Goal: Transaction & Acquisition: Obtain resource

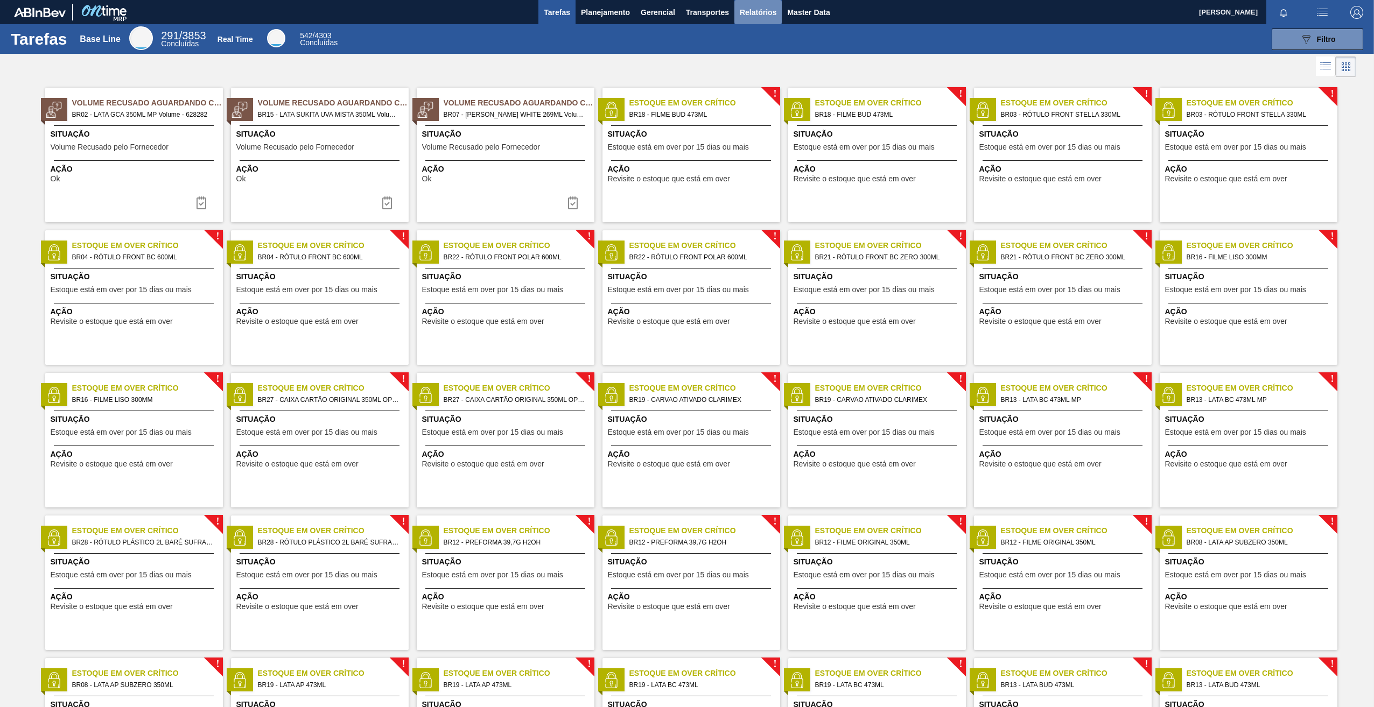
click at [744, 14] on span "Relatórios" at bounding box center [758, 12] width 37 height 13
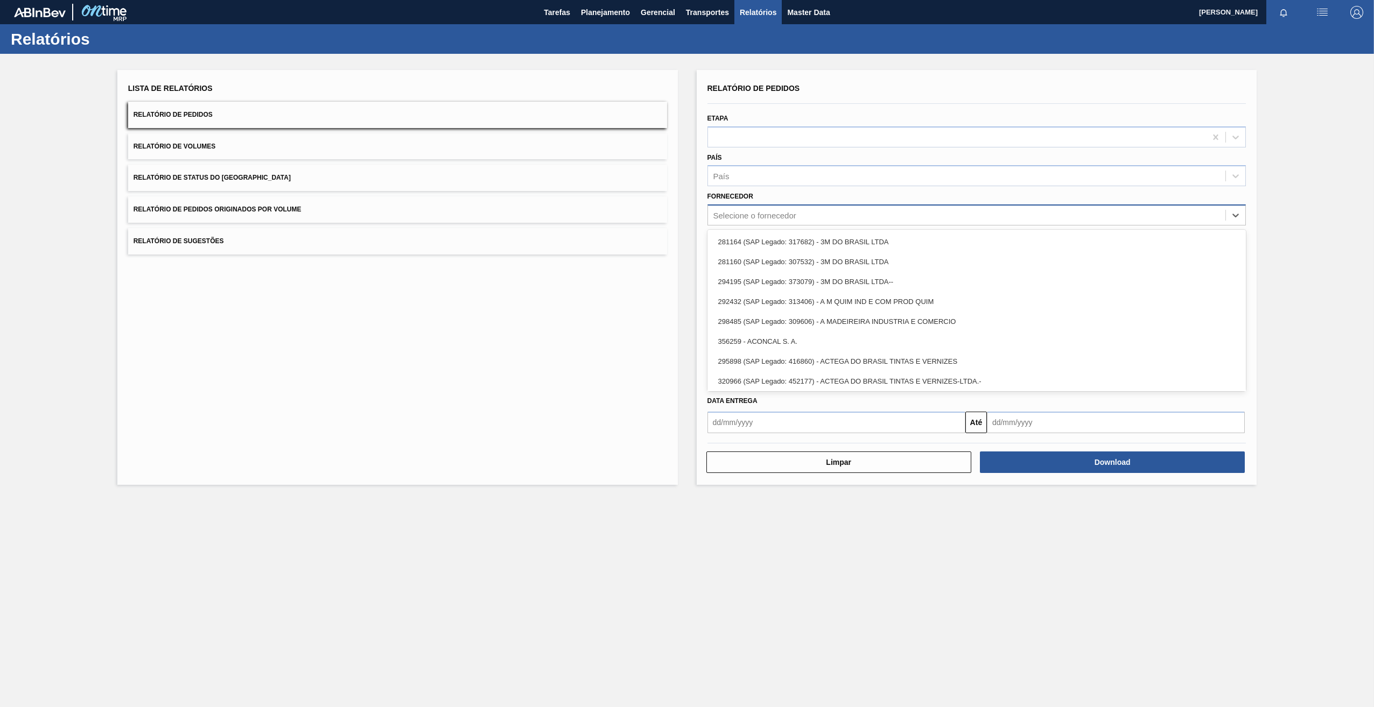
click at [750, 214] on div "Selecione o fornecedor" at bounding box center [754, 215] width 83 height 9
paste input "320622"
type input "320622"
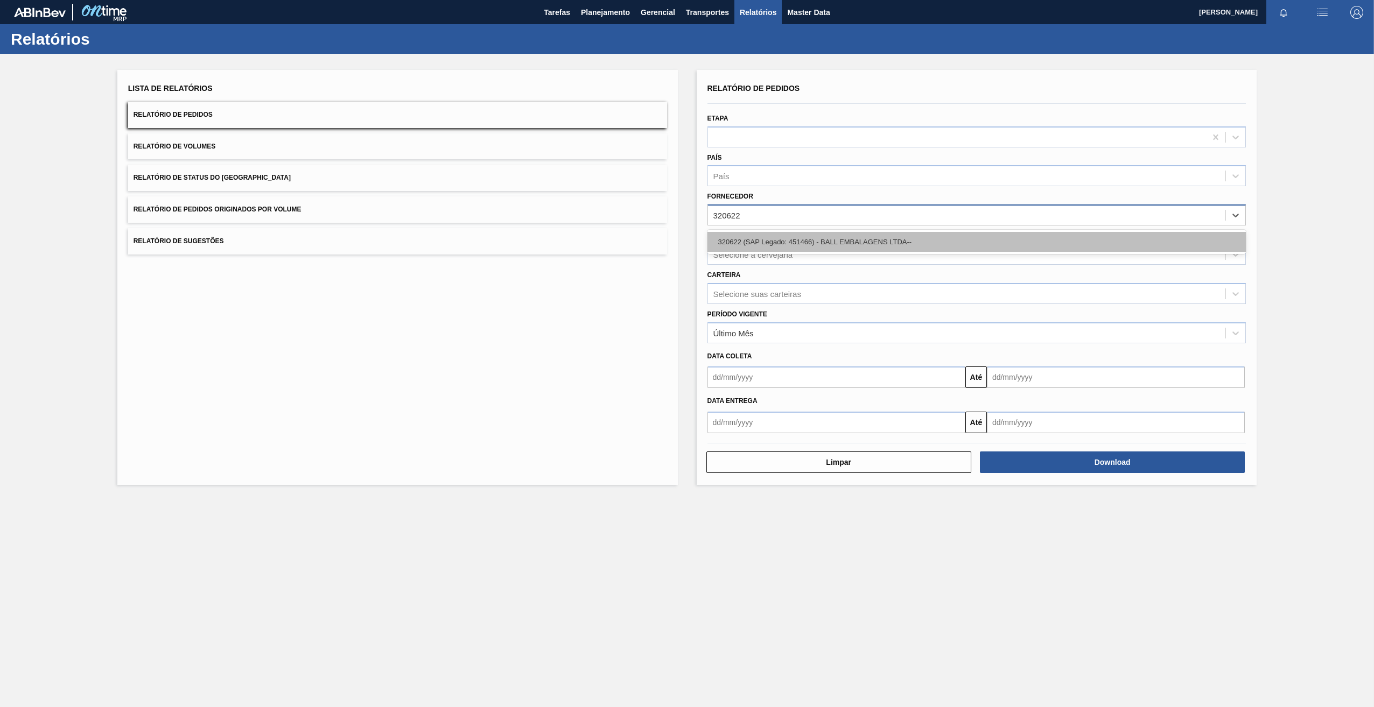
click at [757, 239] on div "320622 (SAP Legado: 451466) - BALL EMBALAGENS LTDA--" at bounding box center [976, 242] width 539 height 20
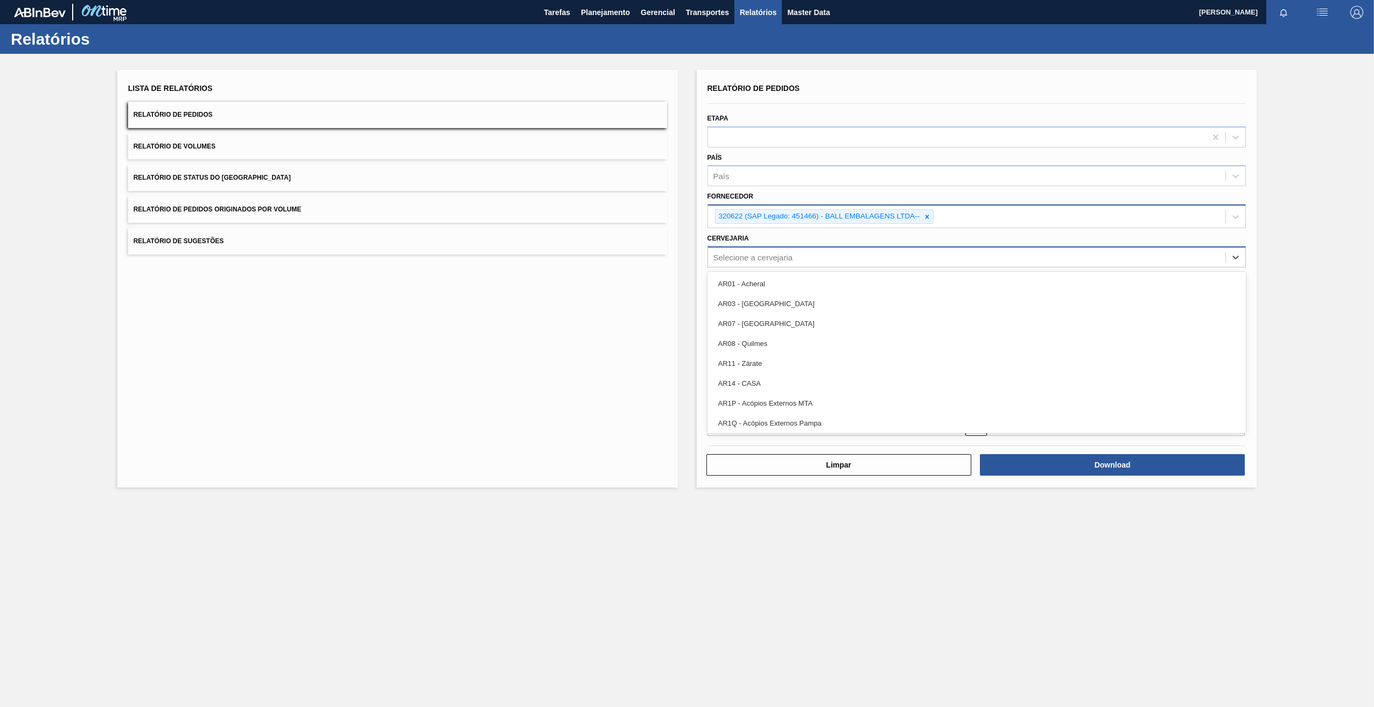
click at [747, 259] on div "Selecione a cervejaria" at bounding box center [753, 256] width 80 height 9
type input "08"
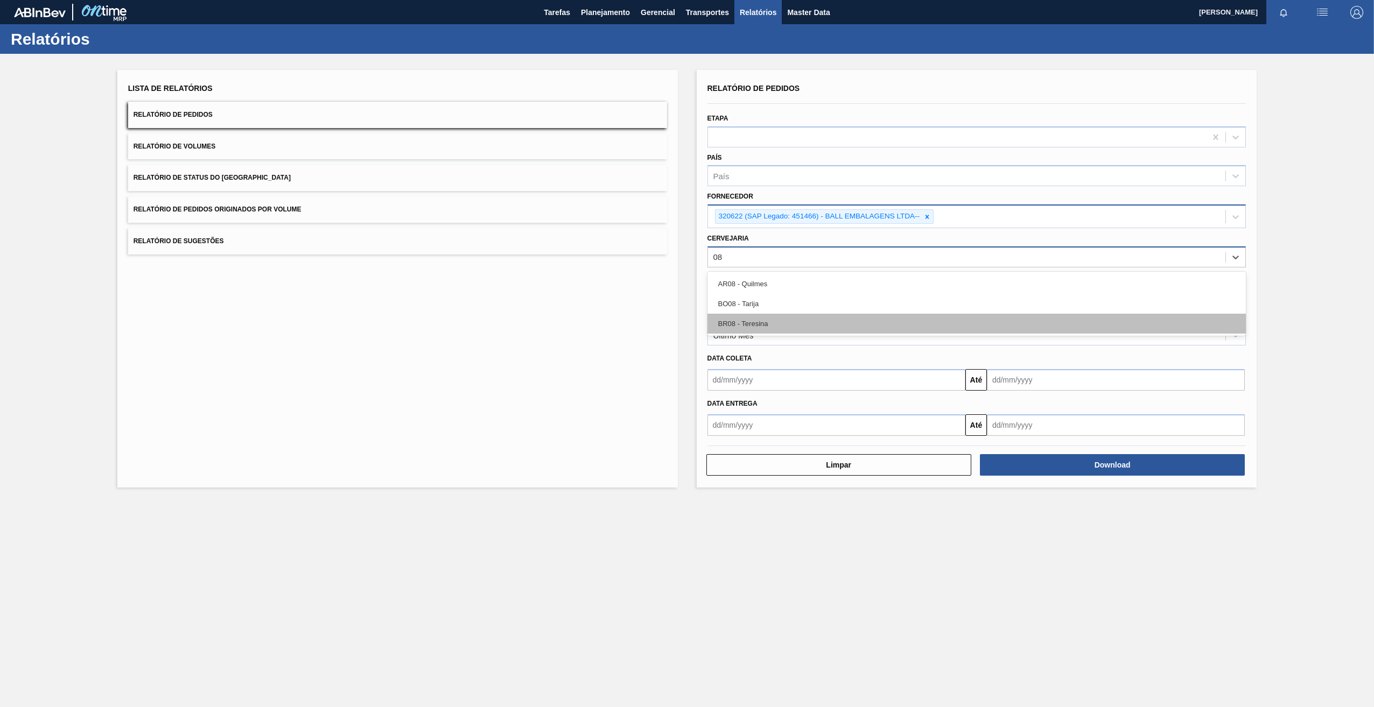
click at [787, 322] on div "BR08 - Teresina" at bounding box center [976, 324] width 539 height 20
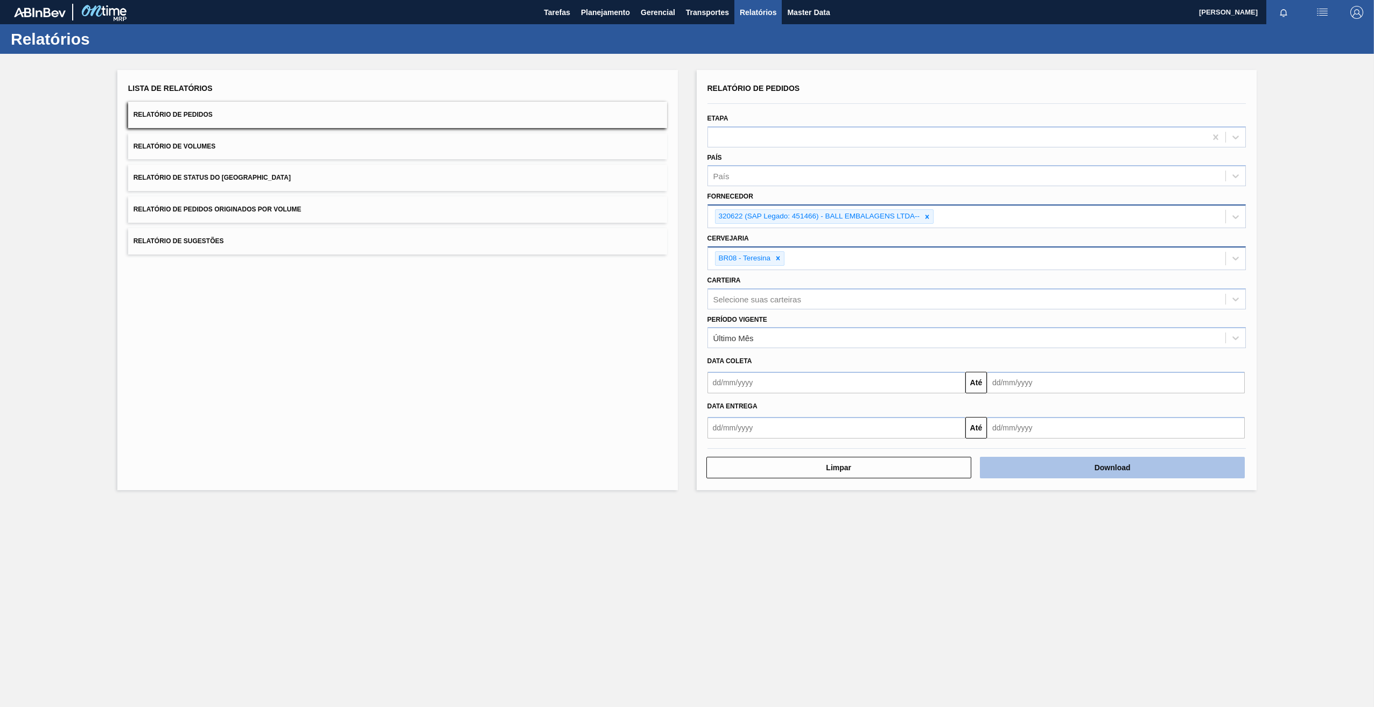
click at [1059, 463] on button "Download" at bounding box center [1112, 468] width 265 height 22
click at [927, 219] on icon at bounding box center [927, 217] width 8 height 8
paste input "294494"
type input "294494"
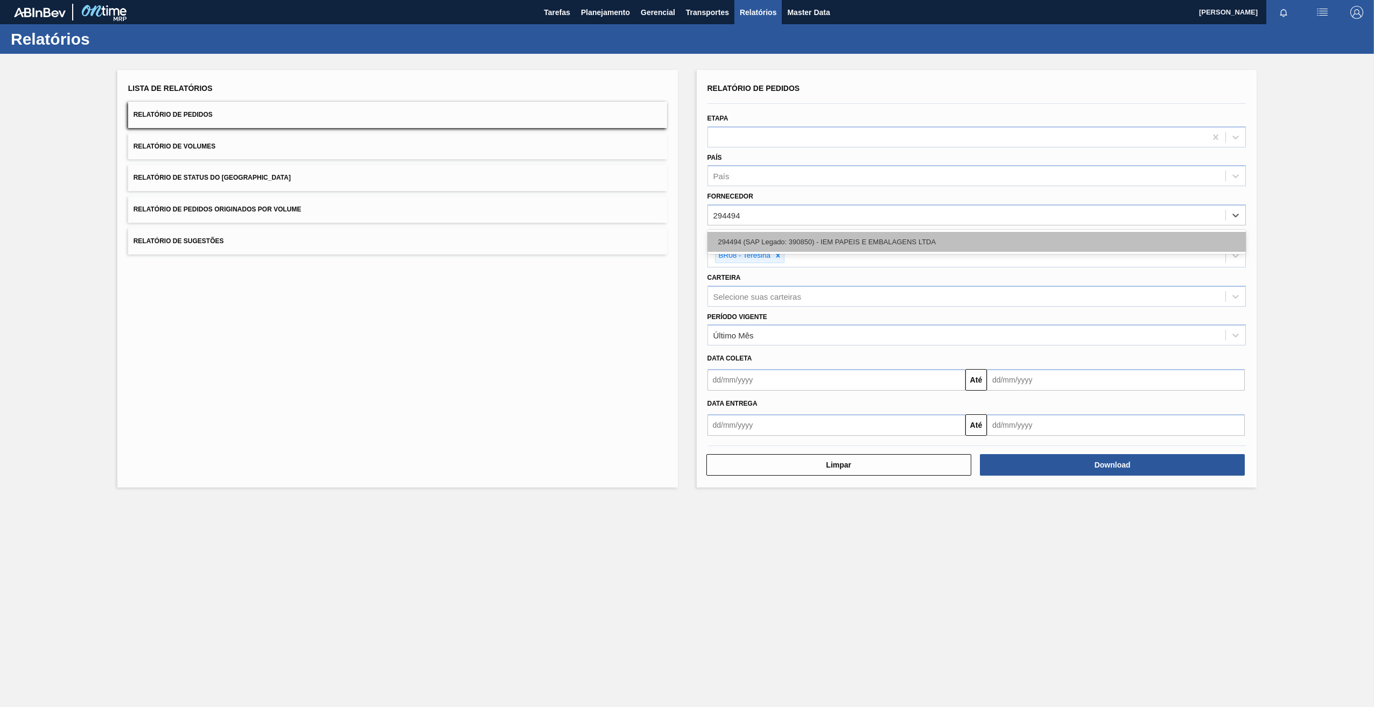
click at [755, 240] on div "294494 (SAP Legado: 390850) - IEM PAPEIS E EMBALAGENS LTDA" at bounding box center [976, 242] width 539 height 20
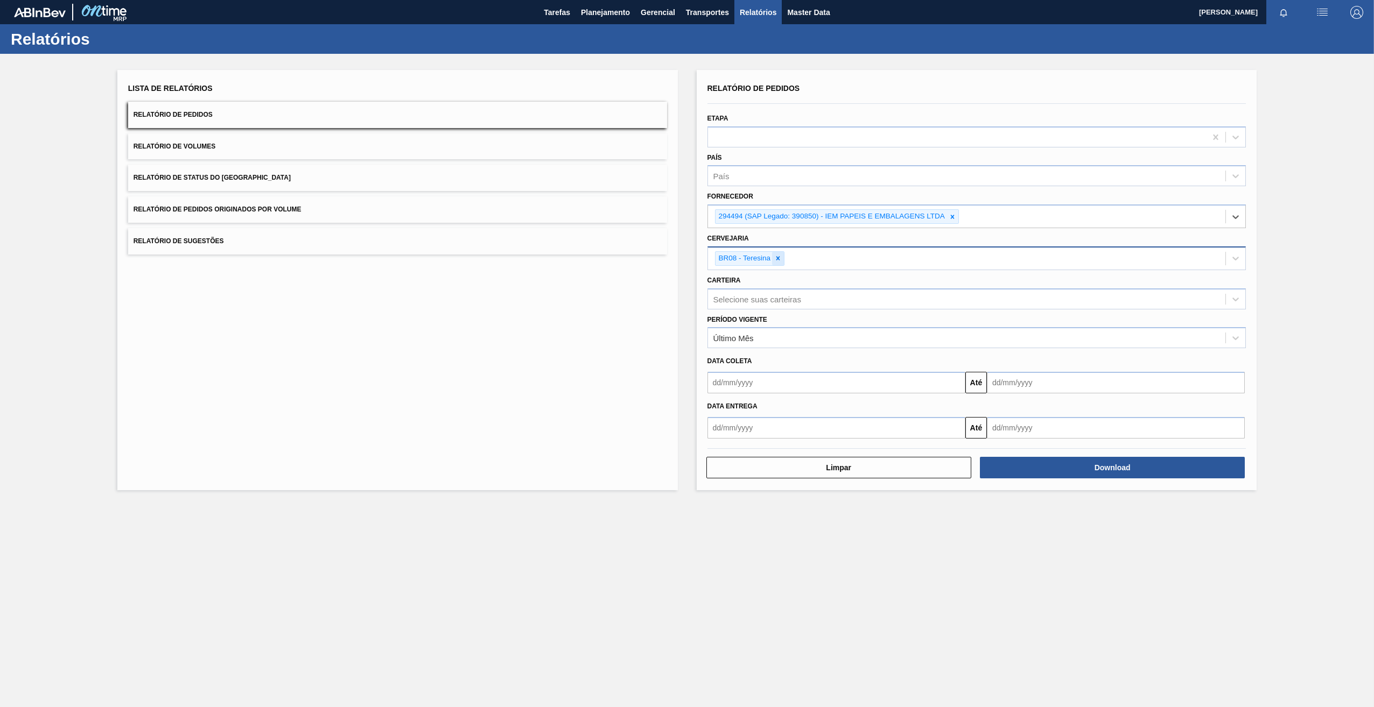
click at [780, 260] on icon at bounding box center [778, 259] width 8 height 8
type input "R"
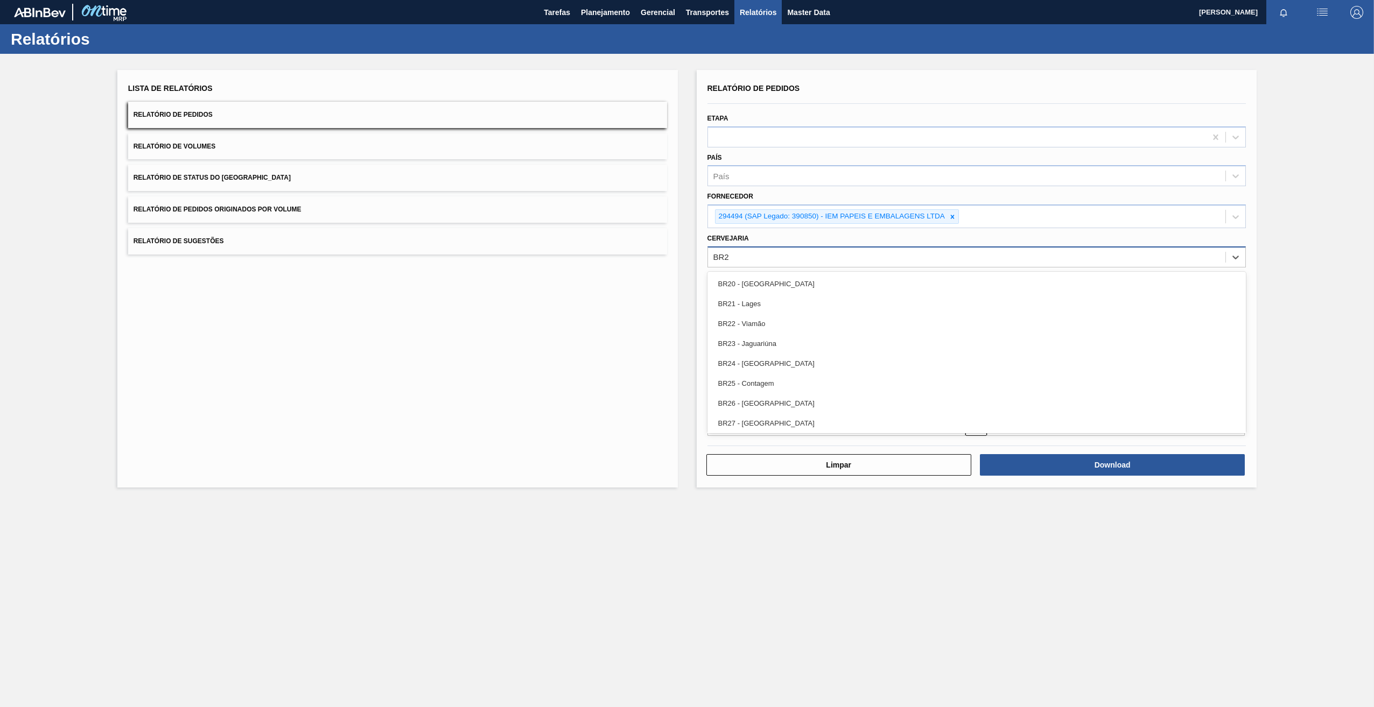
type input "BR23"
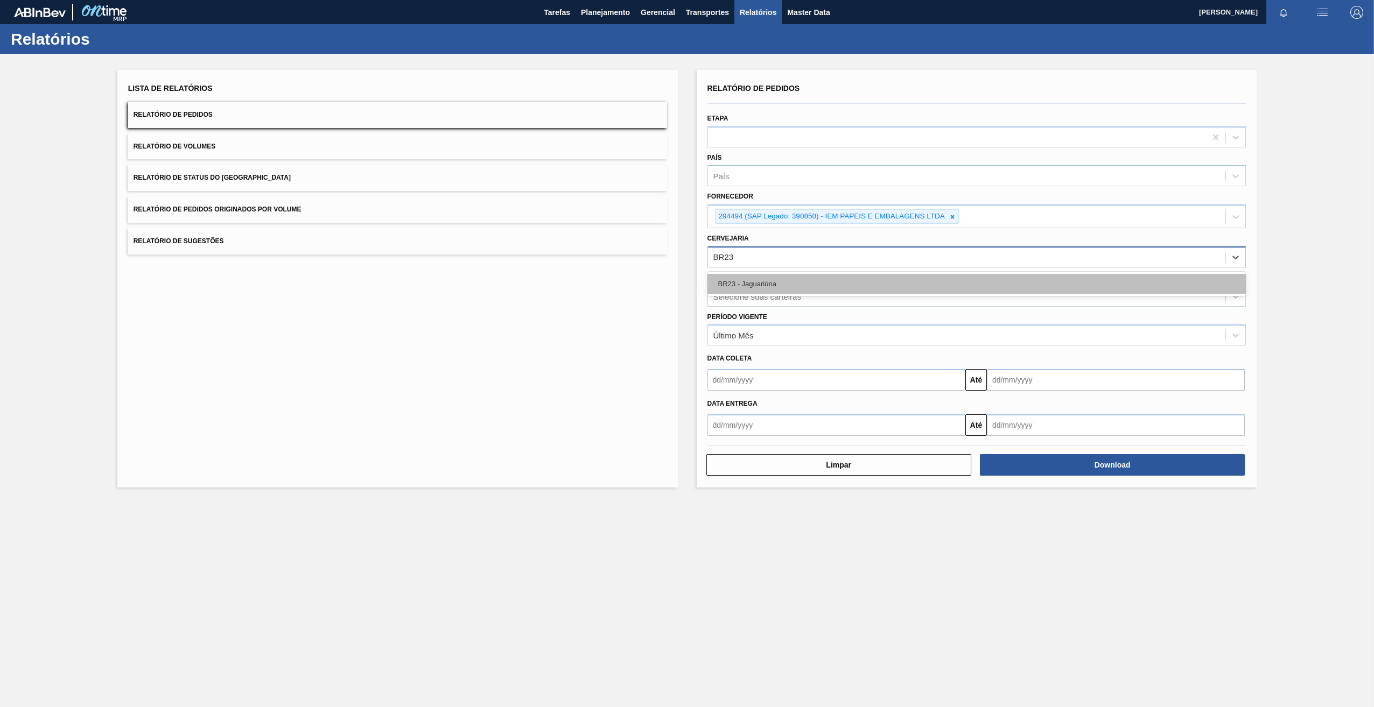
click at [794, 274] on div "BR23 - Jaguariúna" at bounding box center [976, 284] width 539 height 20
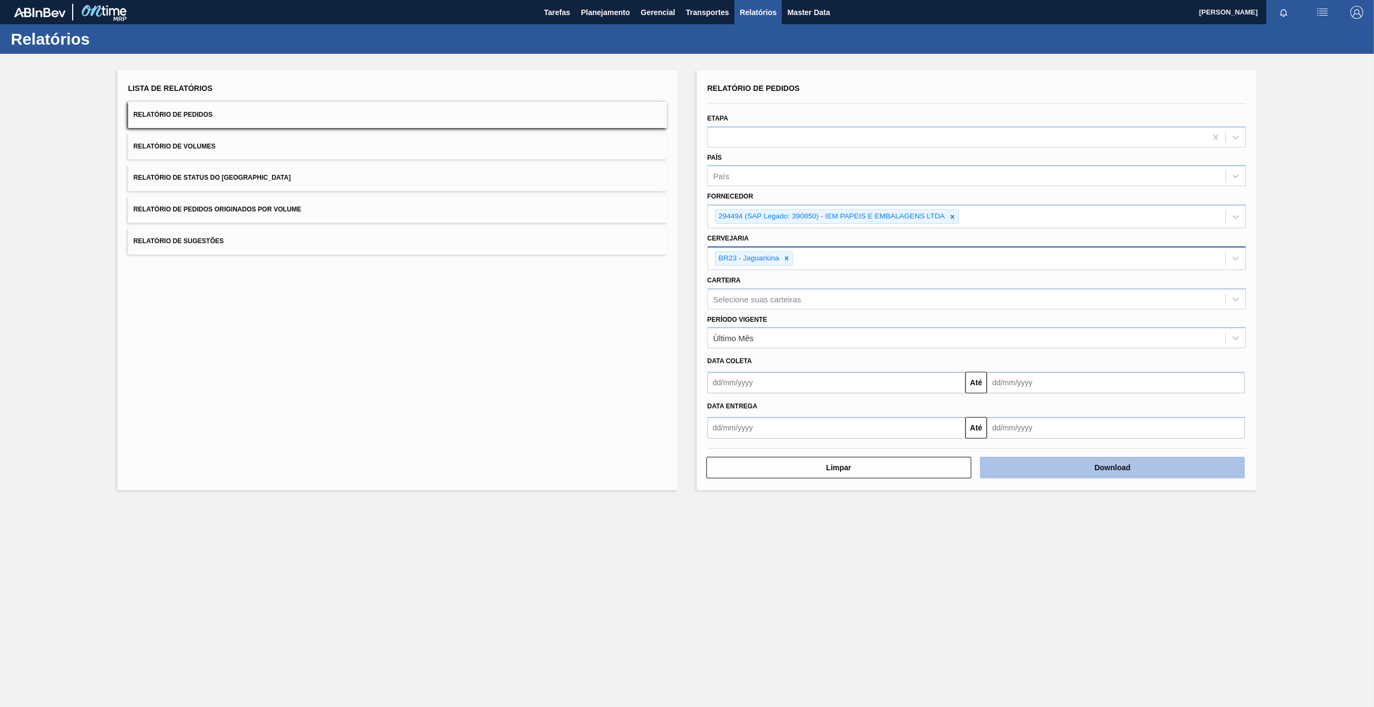
click at [1084, 473] on button "Download" at bounding box center [1112, 468] width 265 height 22
click at [950, 216] on icon at bounding box center [952, 217] width 8 height 8
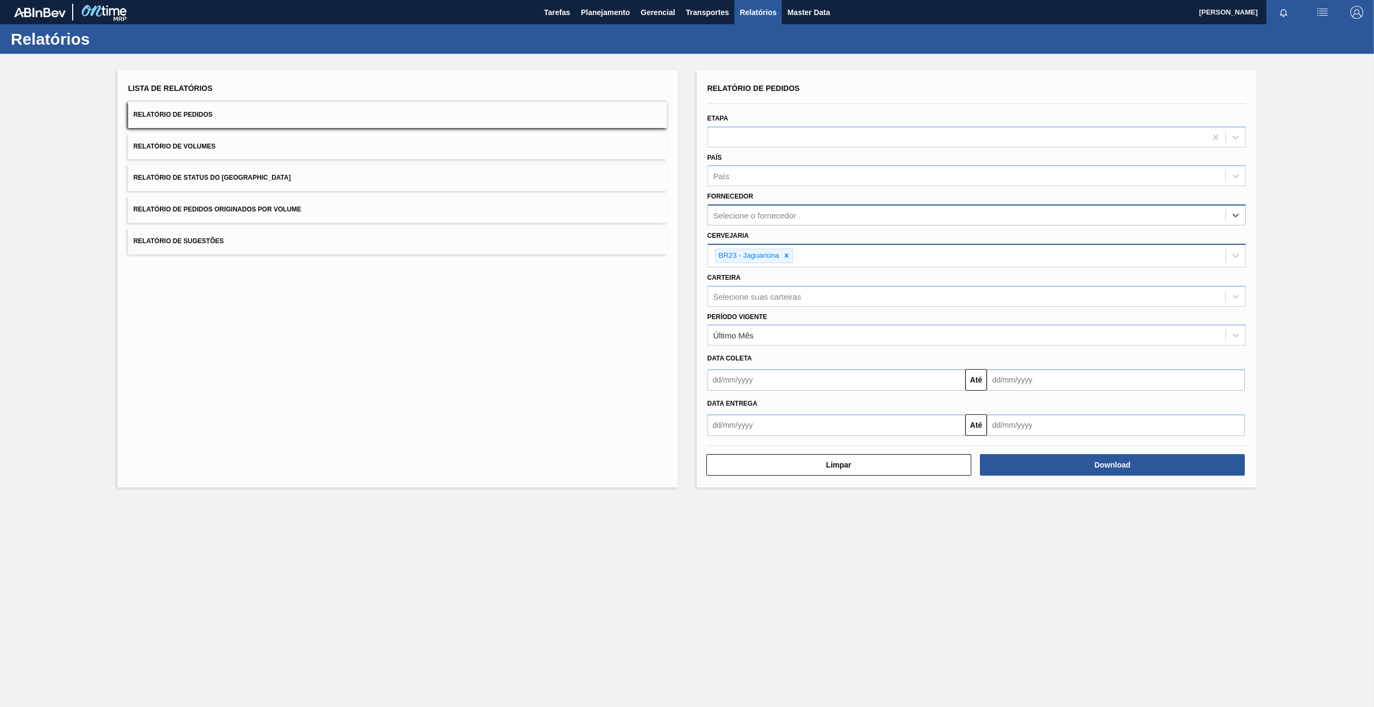
paste input "3074331"
click at [729, 213] on input "3074331" at bounding box center [729, 215] width 32 height 9
type input "307331"
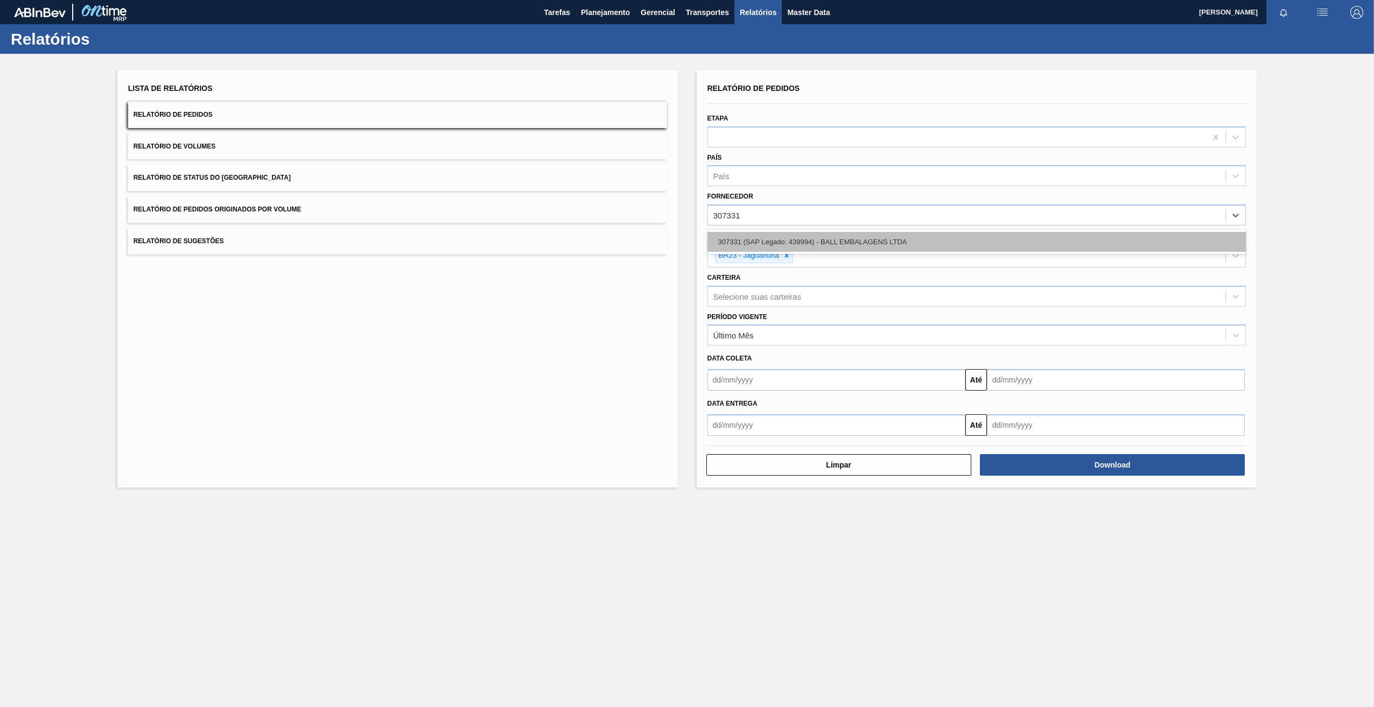
click at [775, 235] on div "307331 (SAP Legado: 439994) - BALL EMBALAGENS LTDA" at bounding box center [976, 242] width 539 height 20
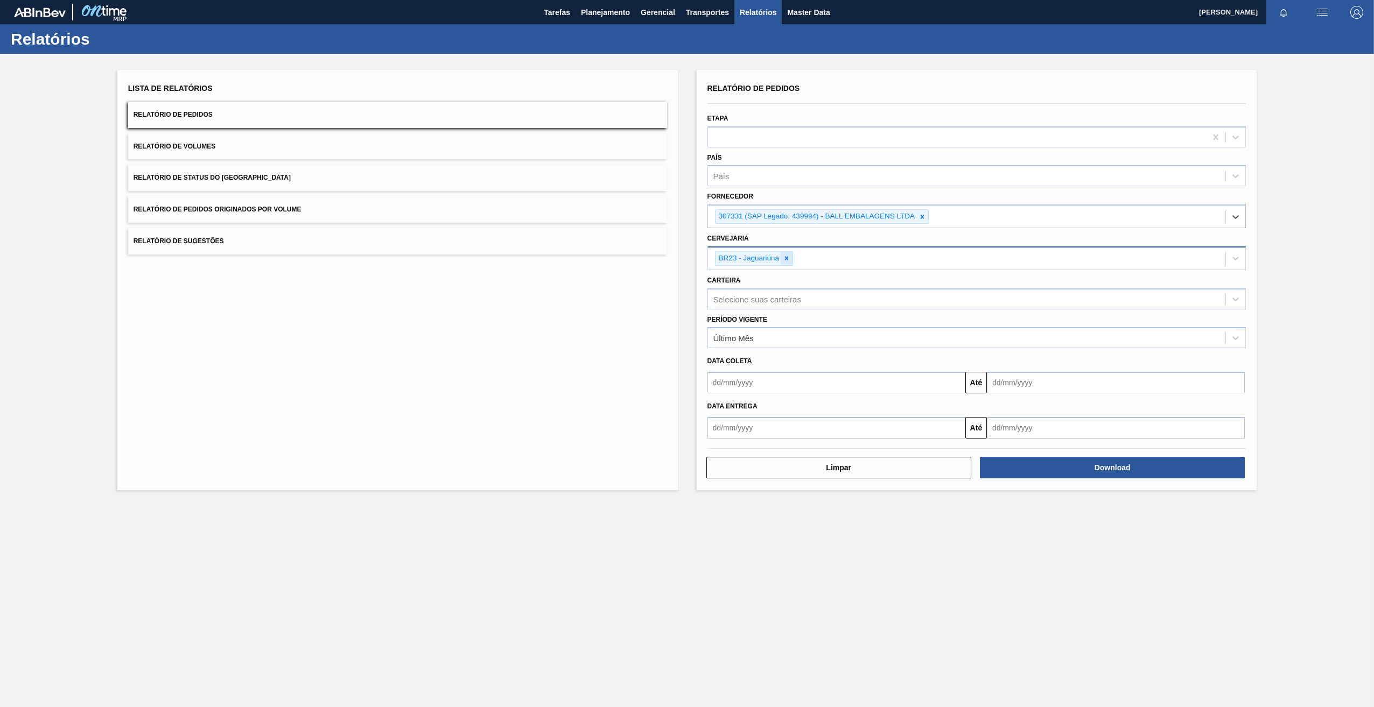
click at [785, 261] on icon at bounding box center [787, 259] width 8 height 8
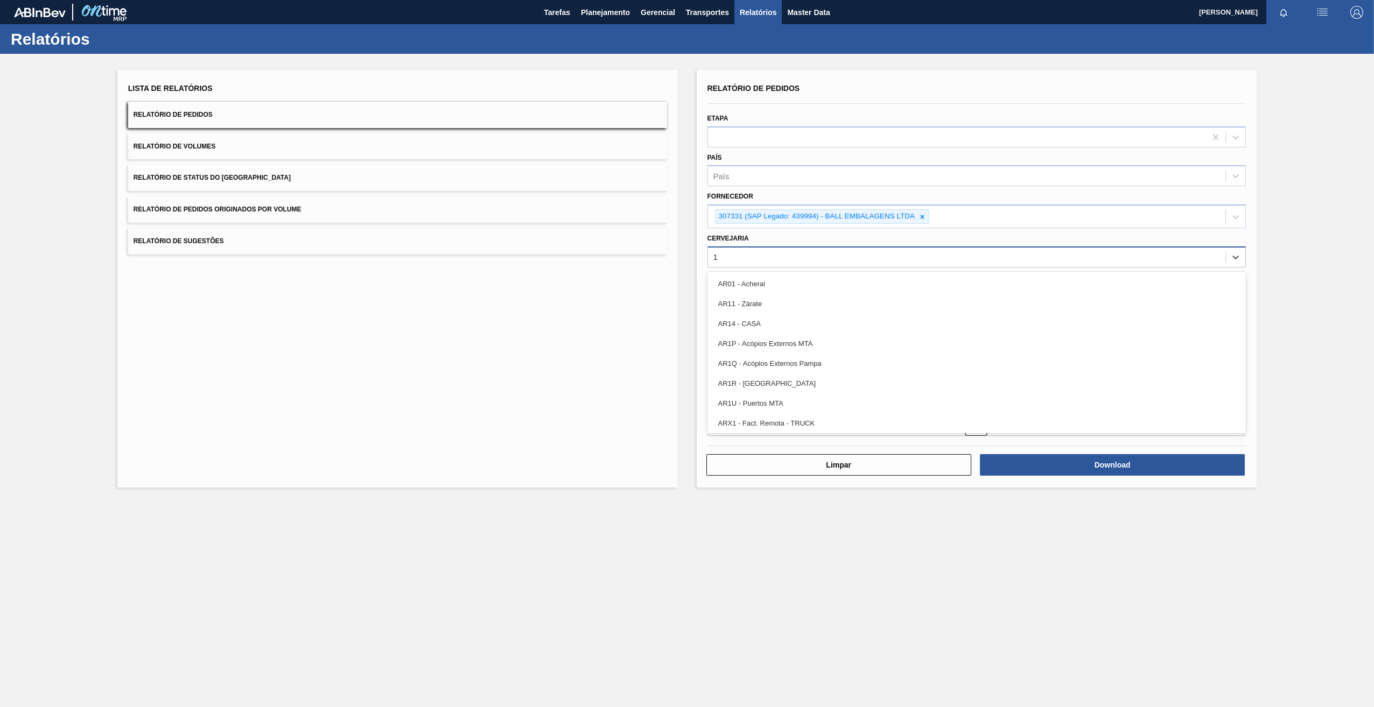
type input "12"
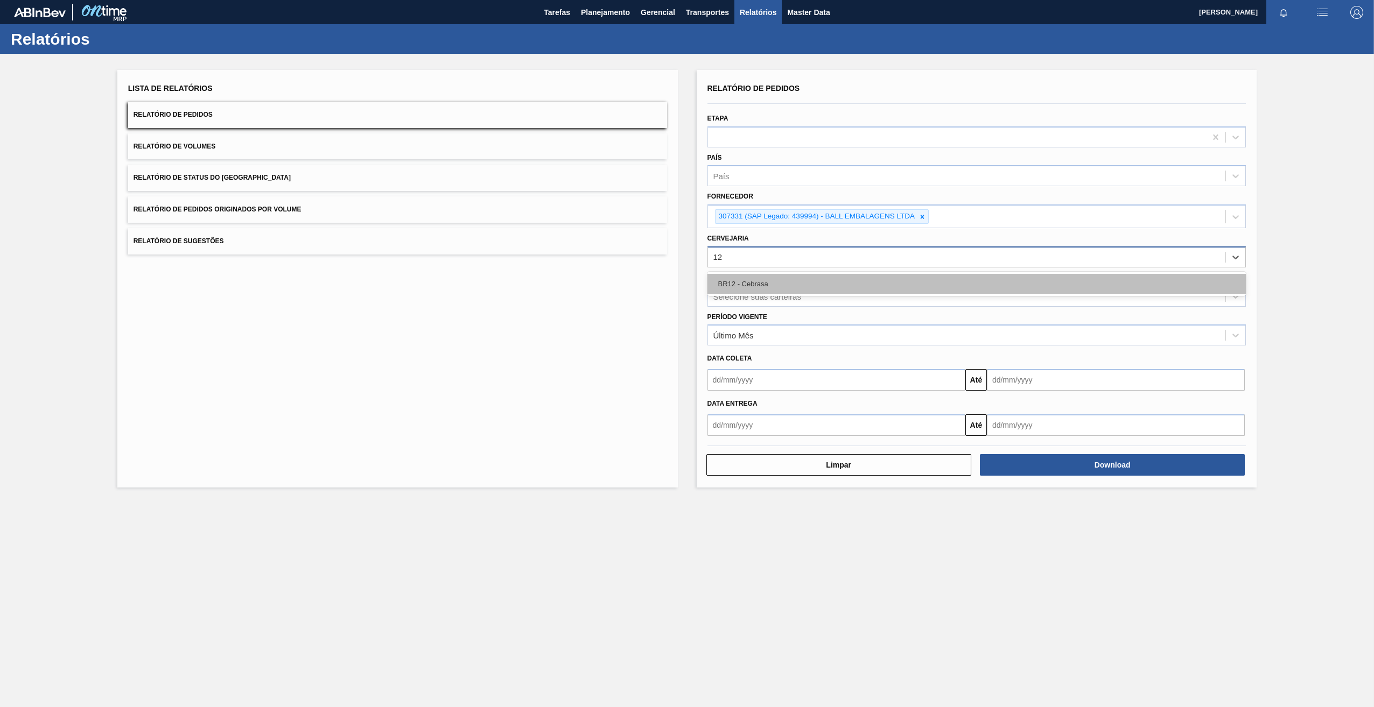
click at [786, 280] on div "BR12 - Cebrasa" at bounding box center [976, 284] width 539 height 20
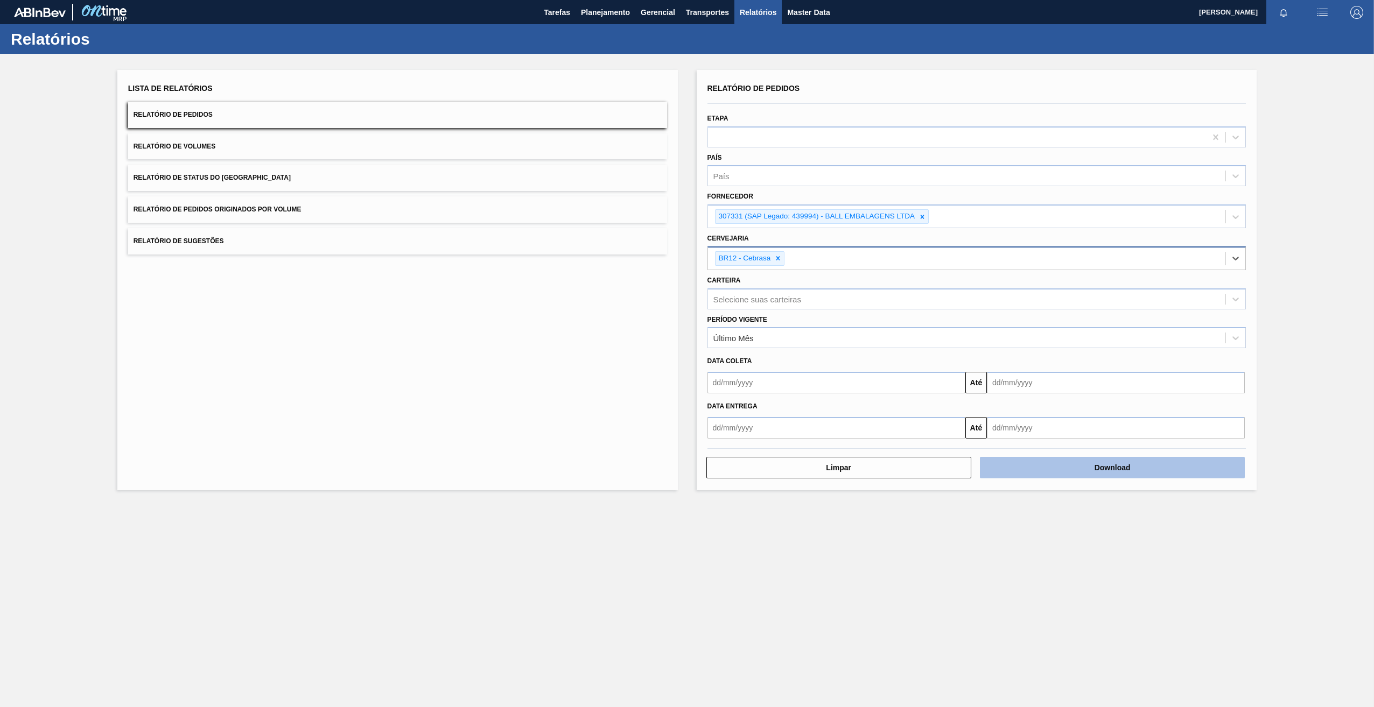
click at [1052, 467] on button "Download" at bounding box center [1112, 468] width 265 height 22
click at [924, 220] on icon at bounding box center [922, 217] width 8 height 8
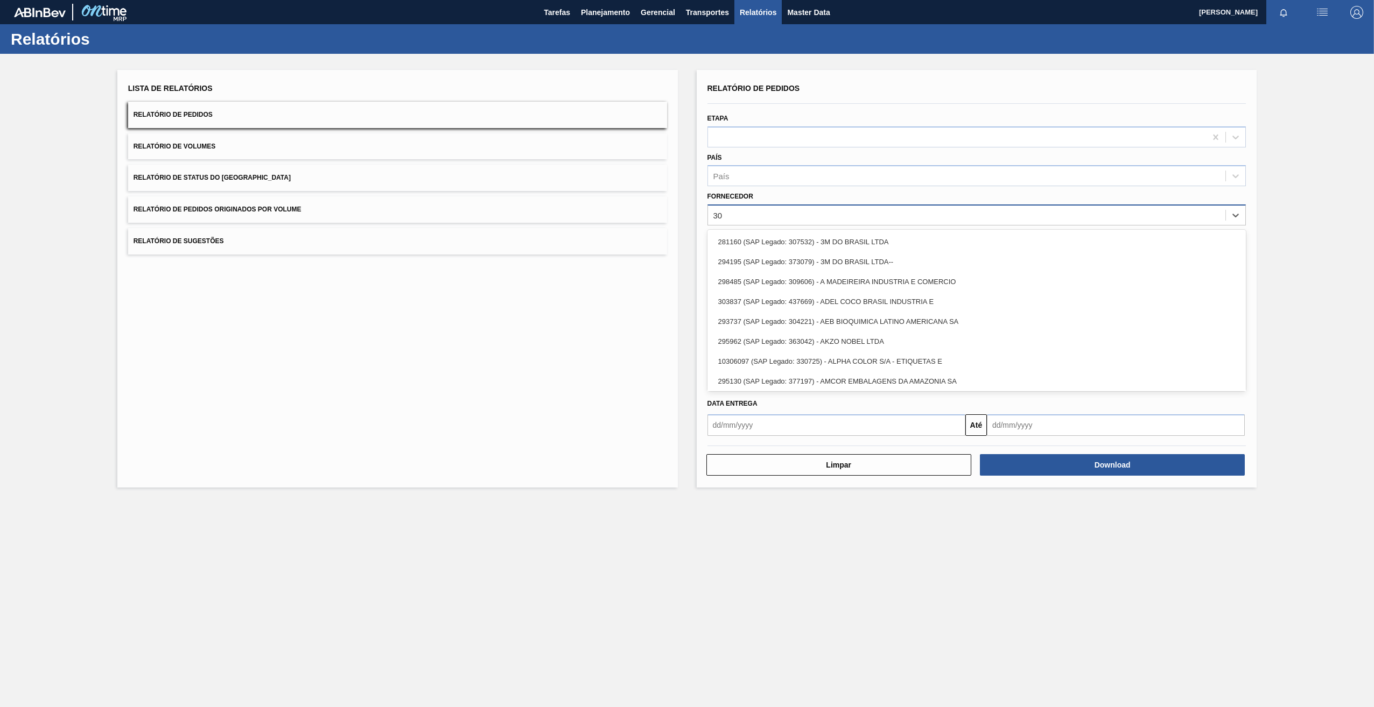
type input "3"
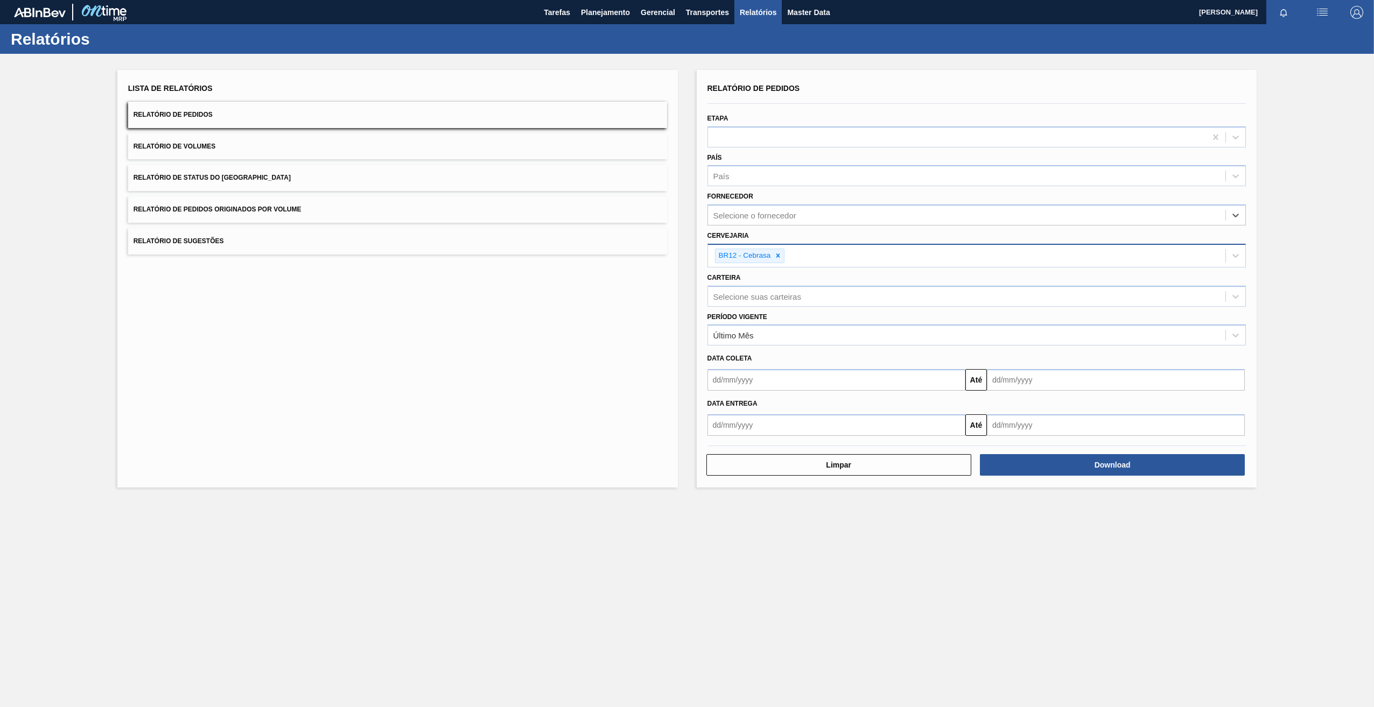
paste input "289877"
type input "289877"
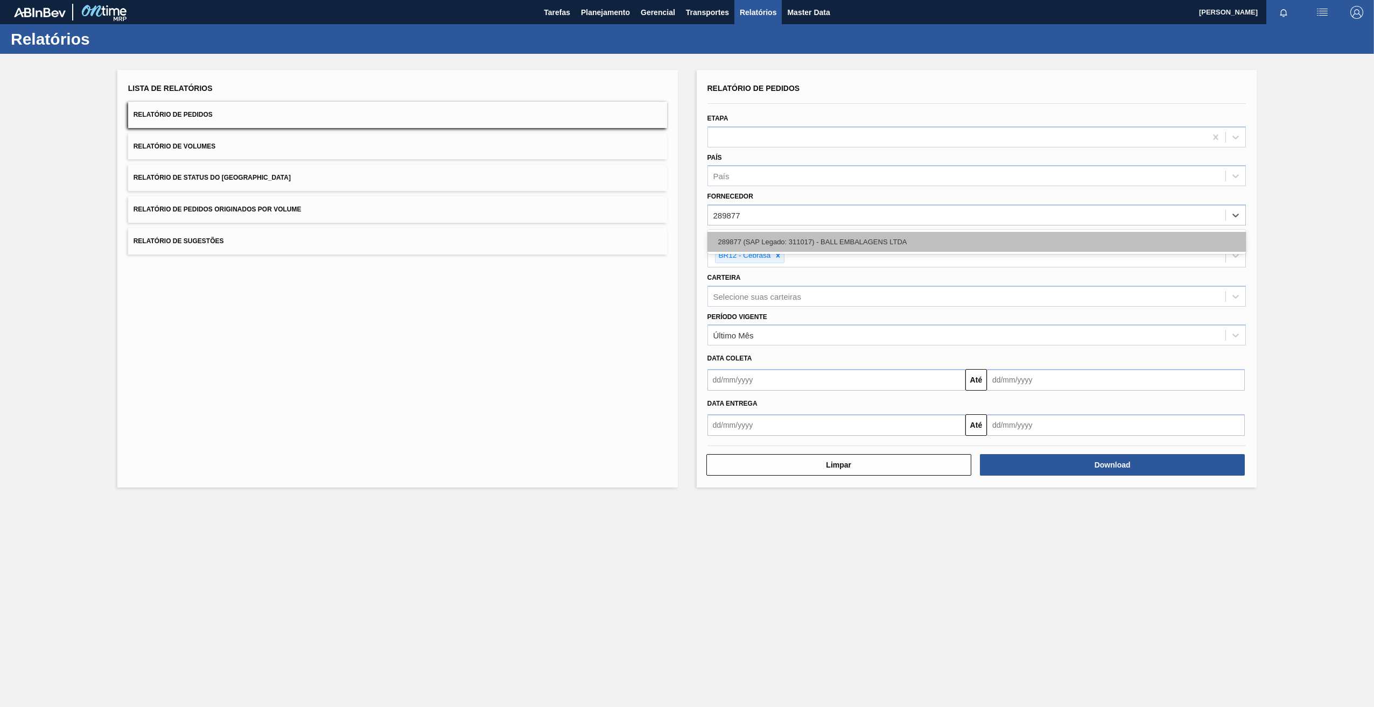
click at [760, 241] on div "289877 (SAP Legado: 311017) - BALL EMBALAGENS LTDA" at bounding box center [976, 242] width 539 height 20
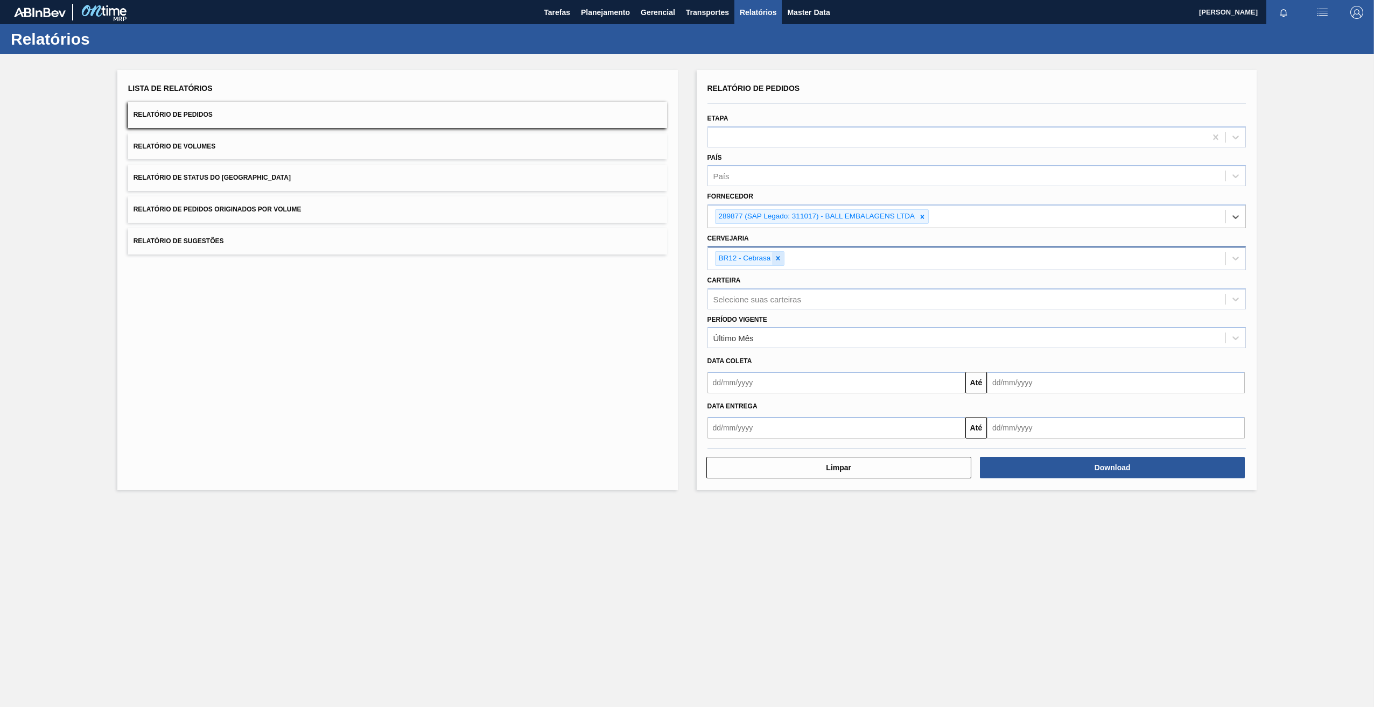
click at [779, 260] on icon at bounding box center [778, 259] width 4 height 4
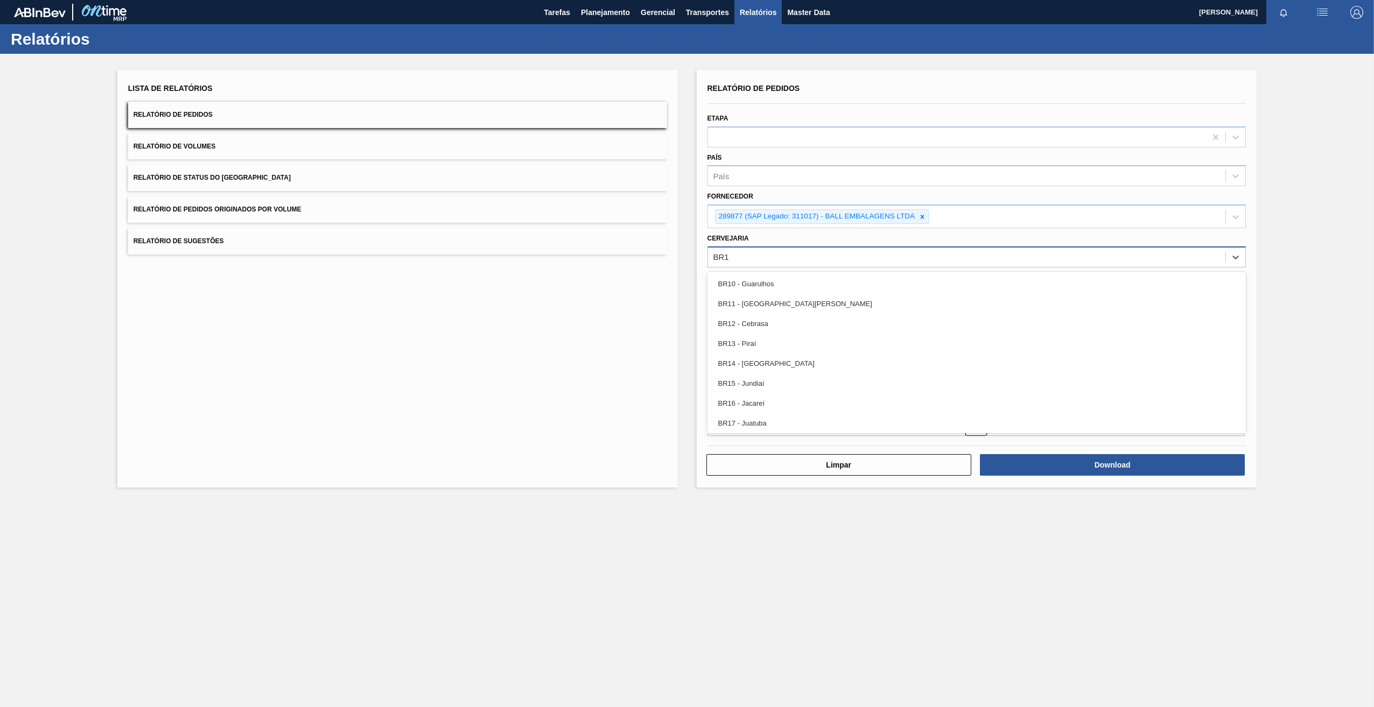
type input "BR19"
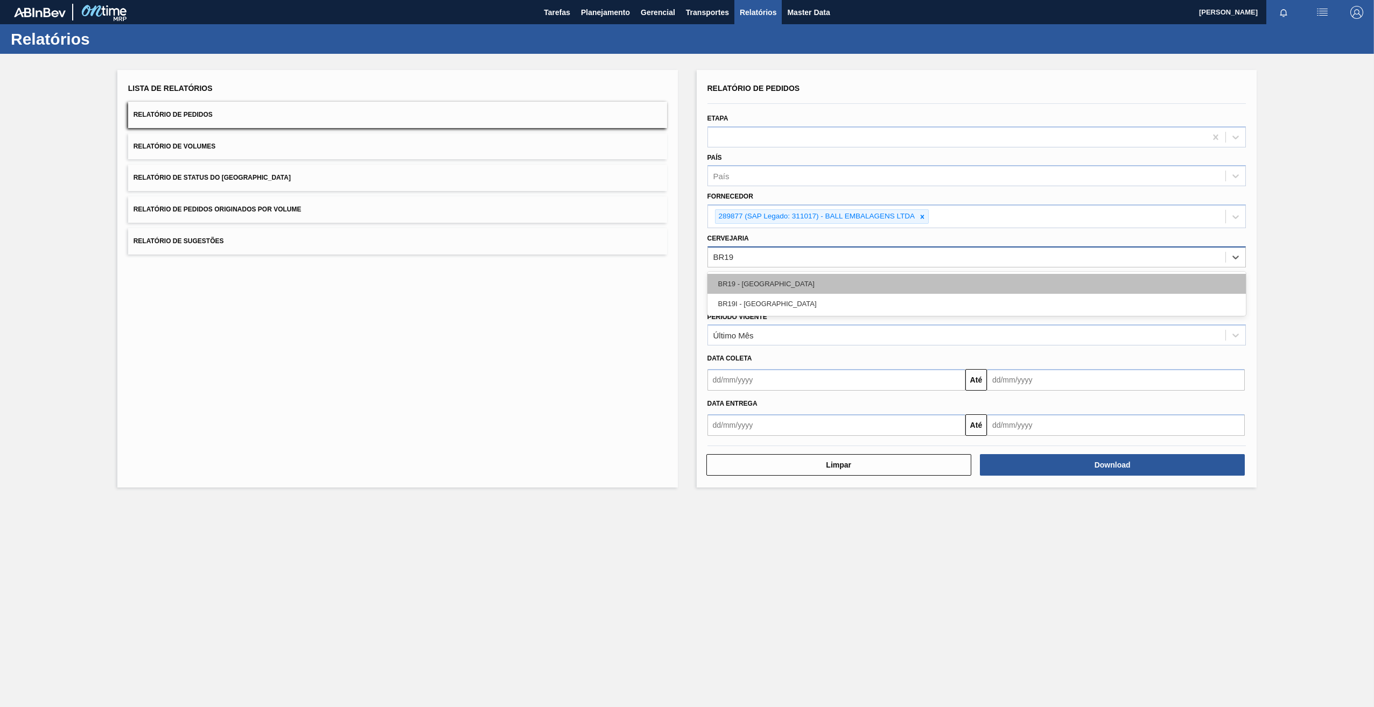
click at [754, 283] on div "BR19 - [GEOGRAPHIC_DATA]" at bounding box center [976, 284] width 539 height 20
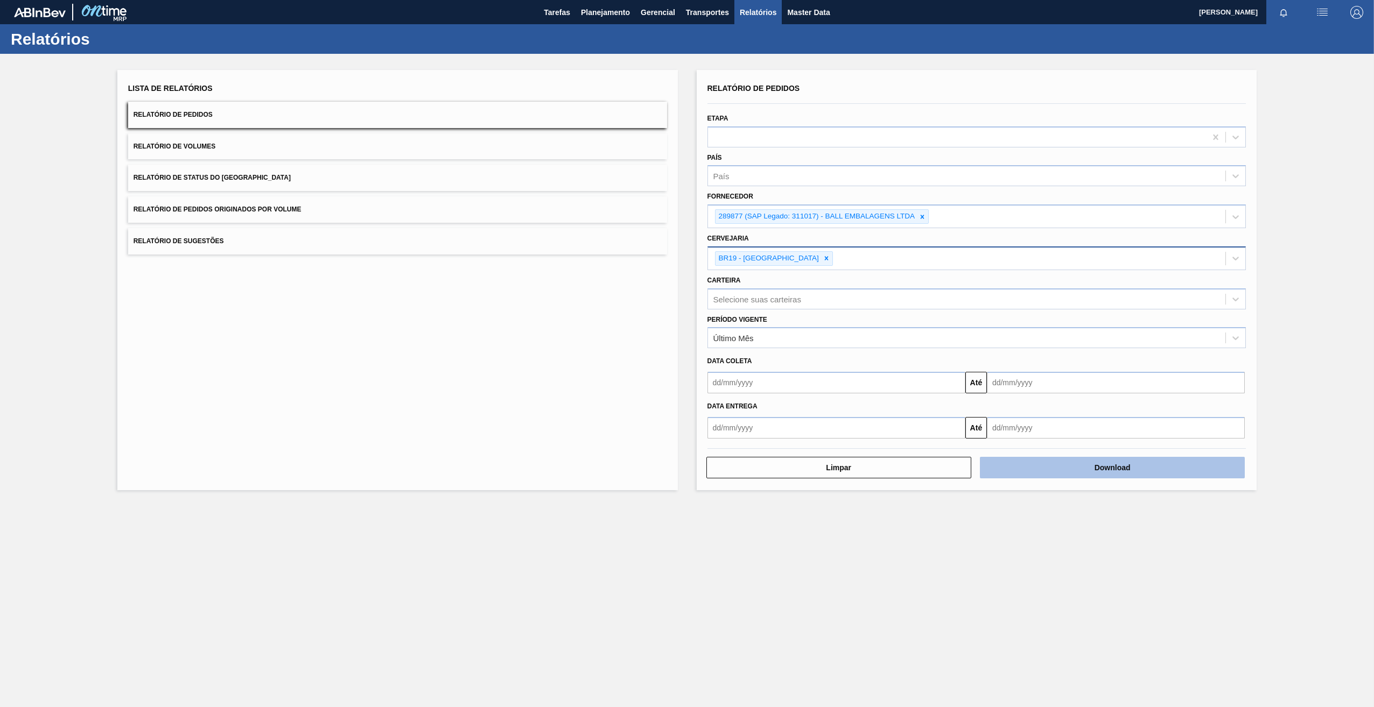
click at [1119, 463] on button "Download" at bounding box center [1112, 468] width 265 height 22
click at [921, 220] on icon at bounding box center [922, 217] width 8 height 8
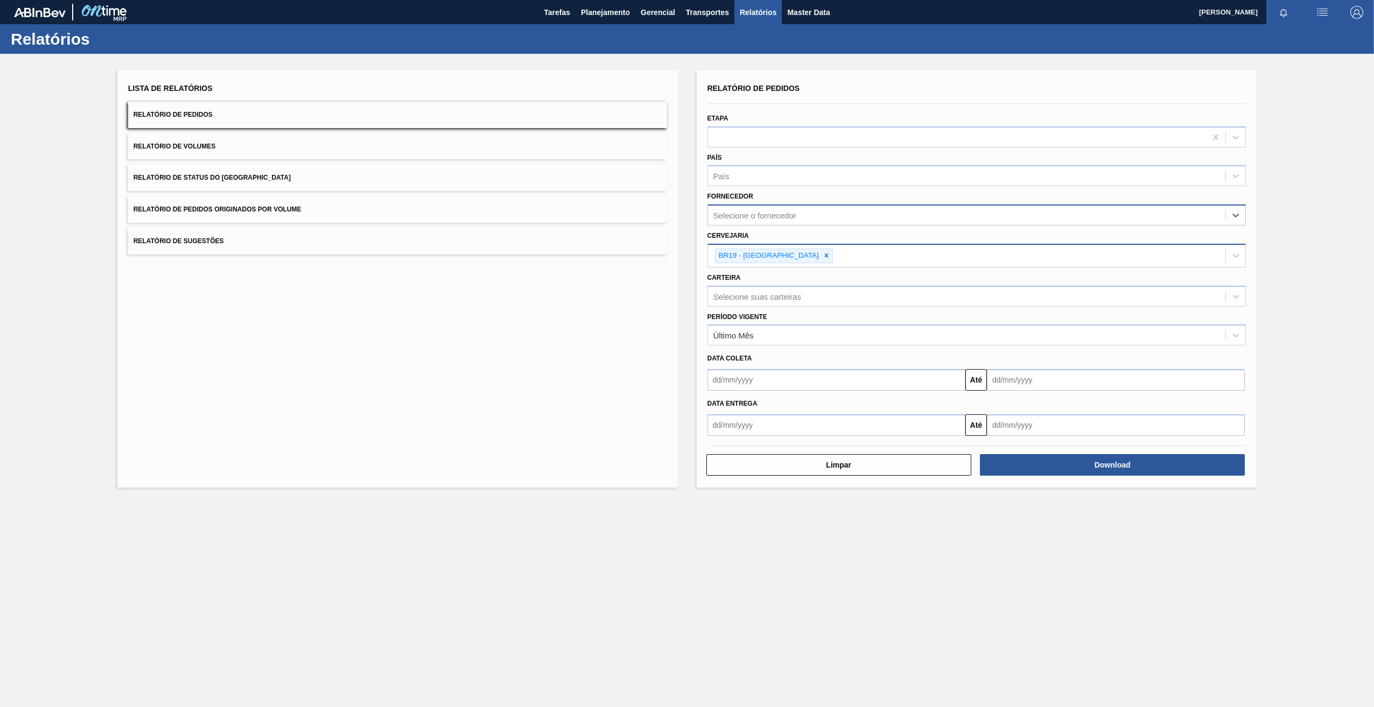
paste input "307331"
type input "307331"
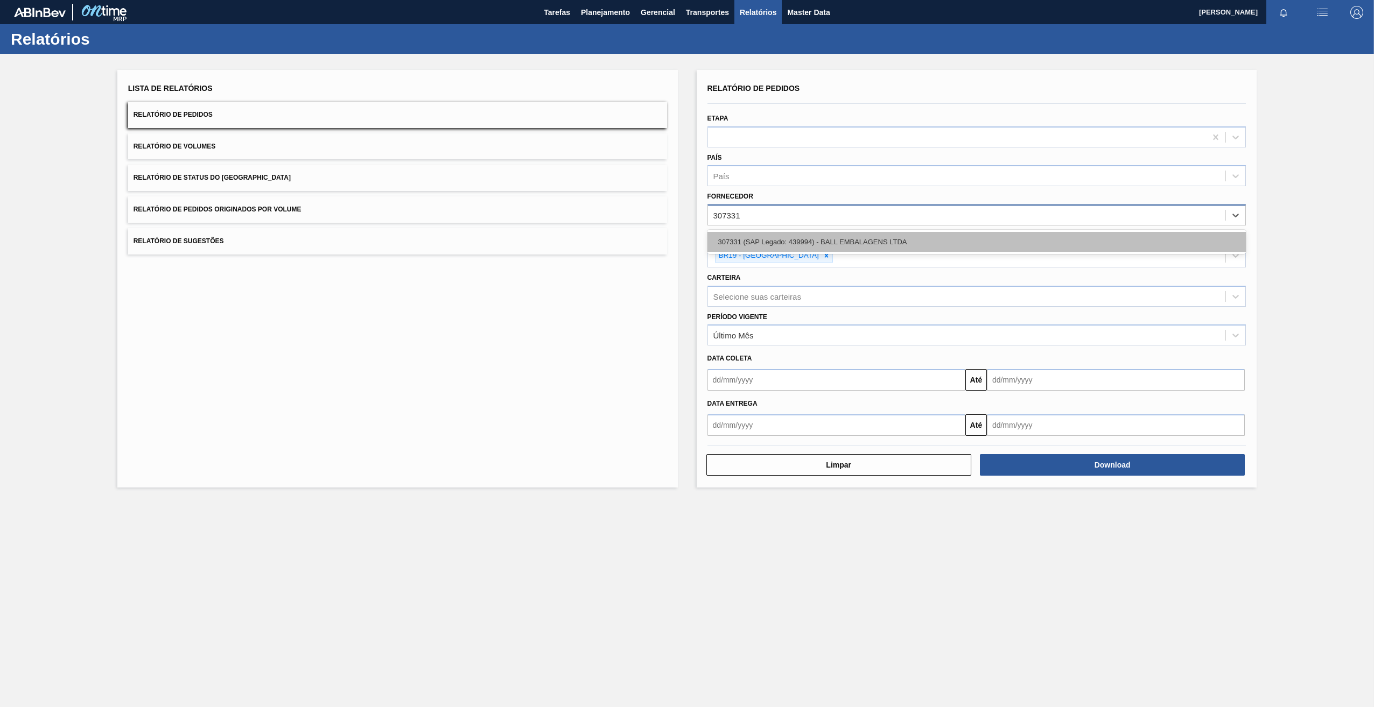
click at [770, 245] on div "307331 (SAP Legado: 439994) - BALL EMBALAGENS LTDA" at bounding box center [976, 242] width 539 height 20
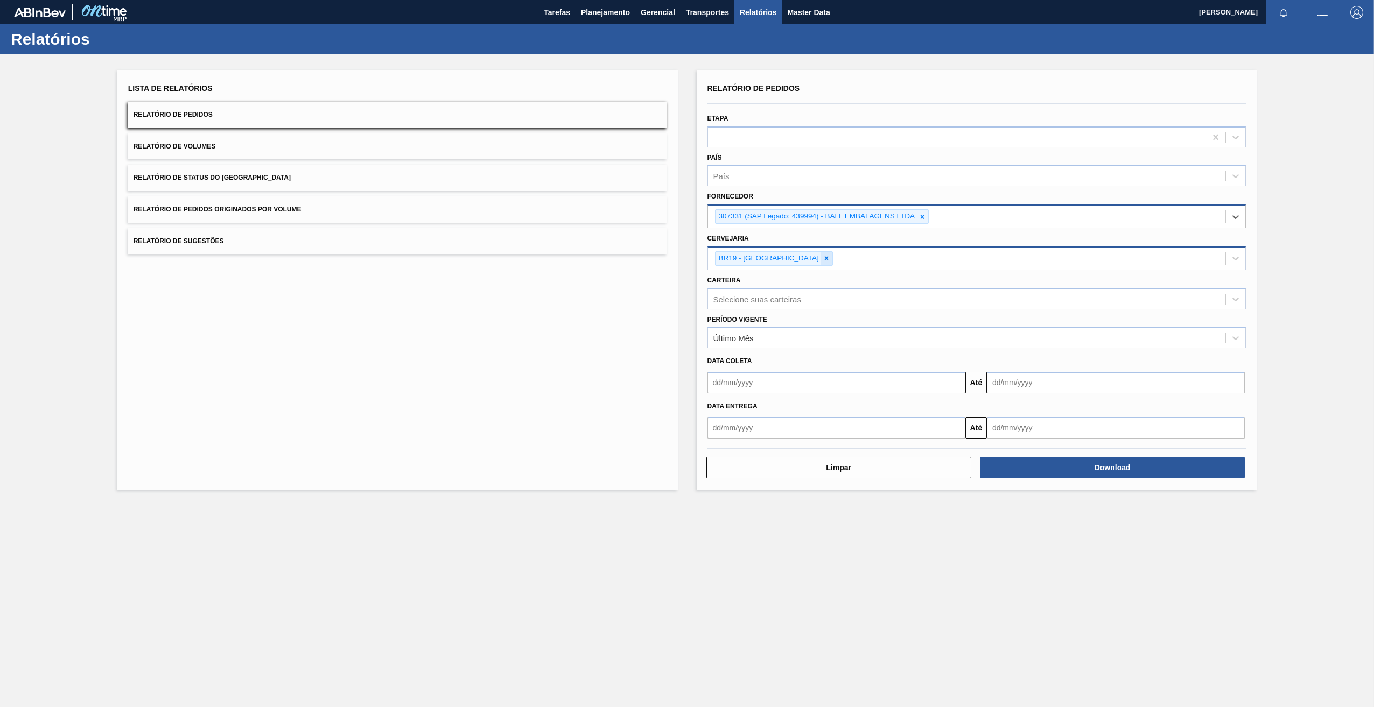
click at [820, 261] on div at bounding box center [826, 258] width 12 height 13
click at [765, 264] on div "Selecione a cervejaria" at bounding box center [967, 257] width 518 height 16
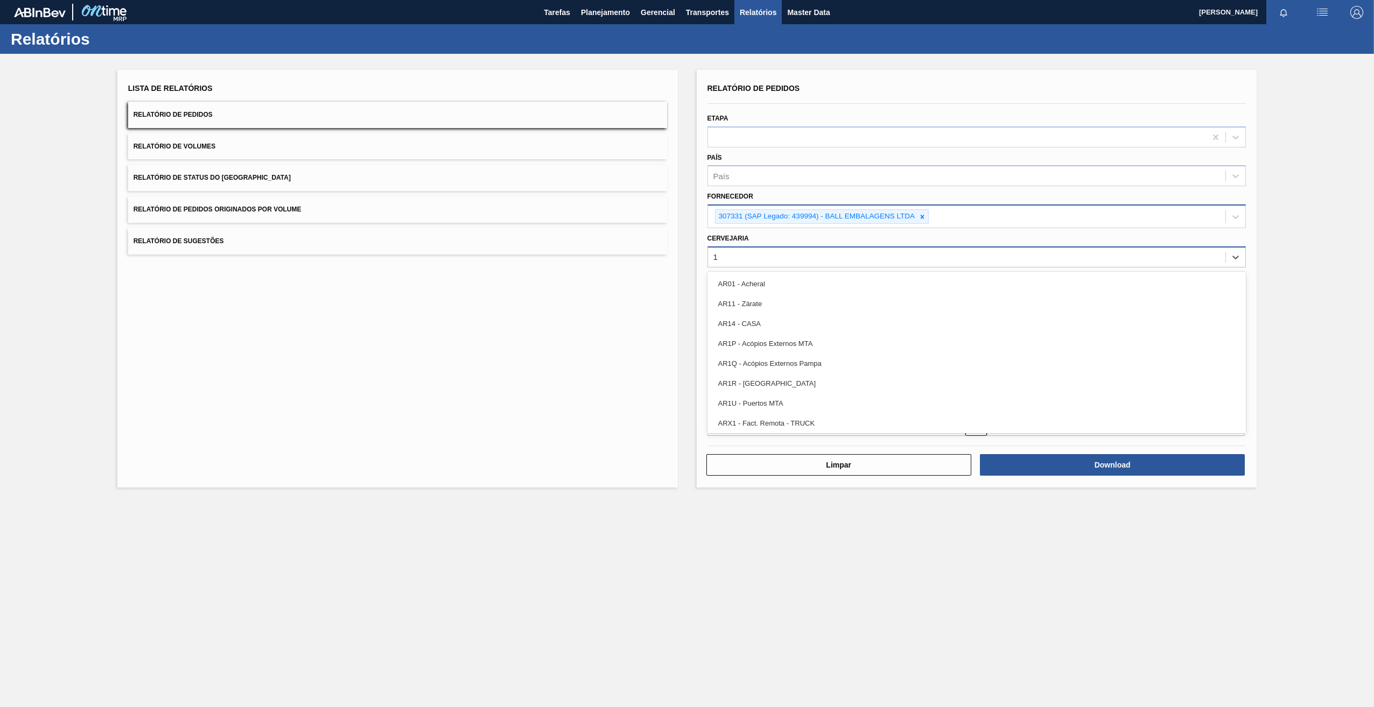
type input "12"
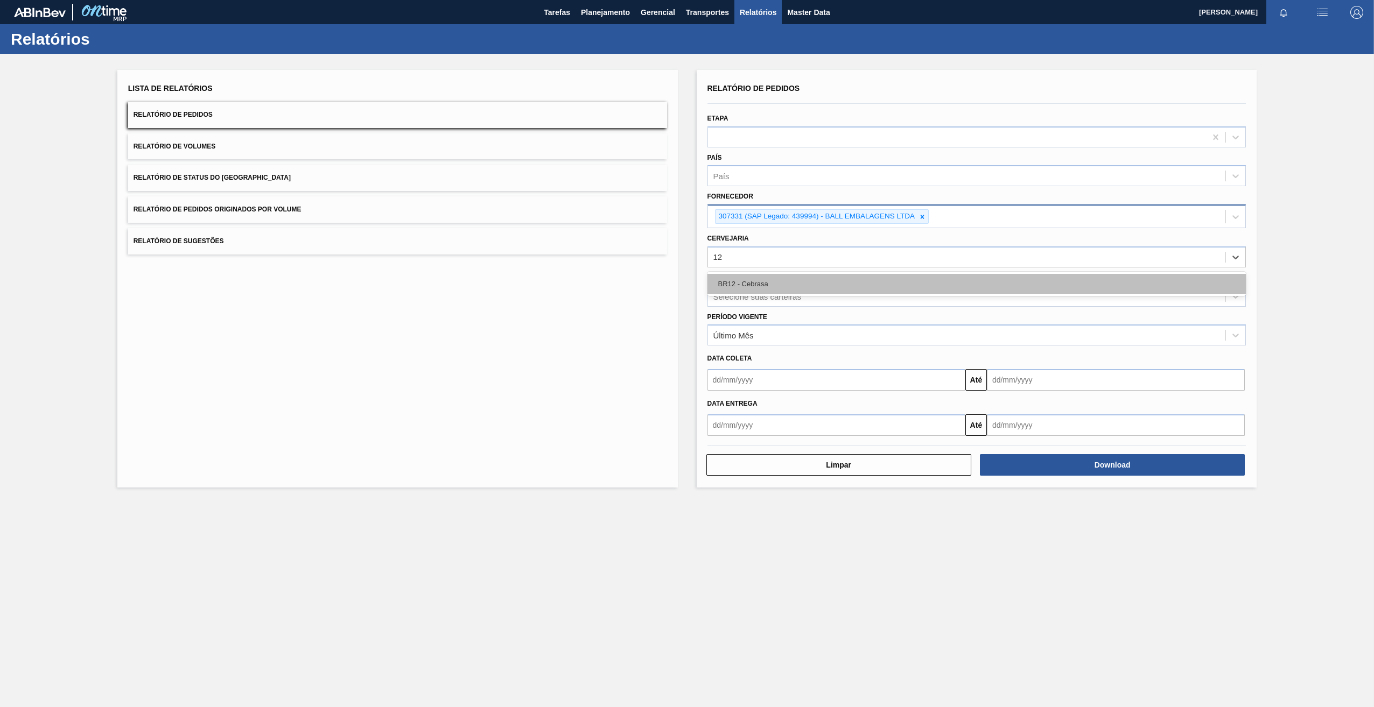
click at [773, 281] on div "BR12 - Cebrasa" at bounding box center [976, 284] width 539 height 20
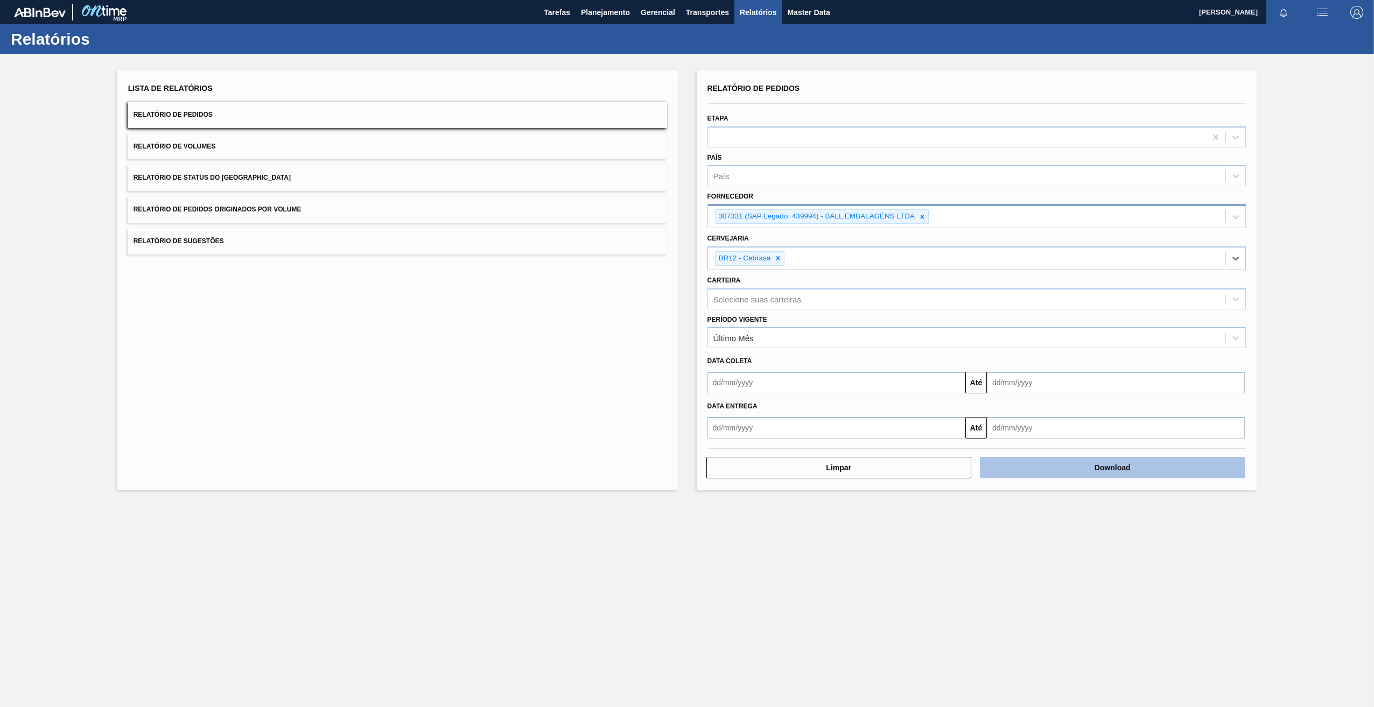
click at [1128, 468] on button "Download" at bounding box center [1112, 468] width 265 height 22
click at [921, 219] on icon at bounding box center [922, 217] width 8 height 8
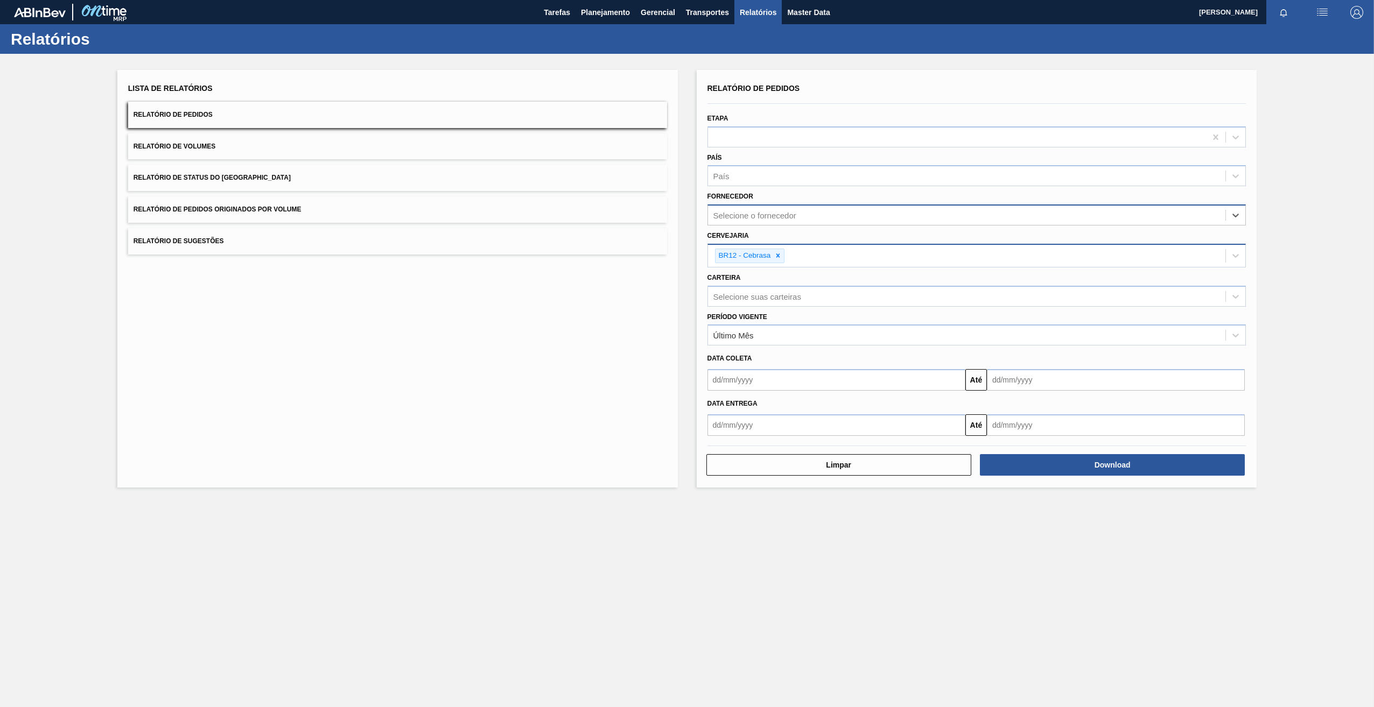
paste input "289877"
type input "289877"
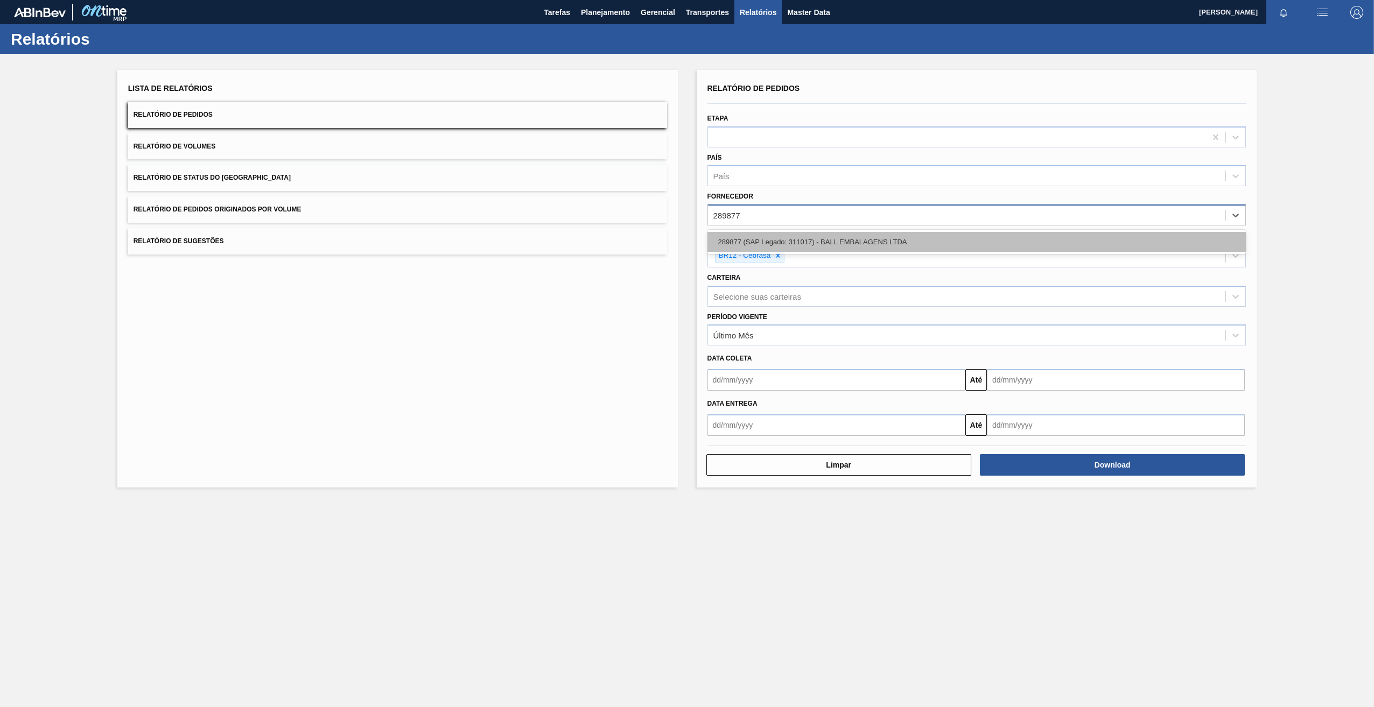
click at [759, 242] on div "289877 (SAP Legado: 311017) - BALL EMBALAGENS LTDA" at bounding box center [976, 242] width 539 height 20
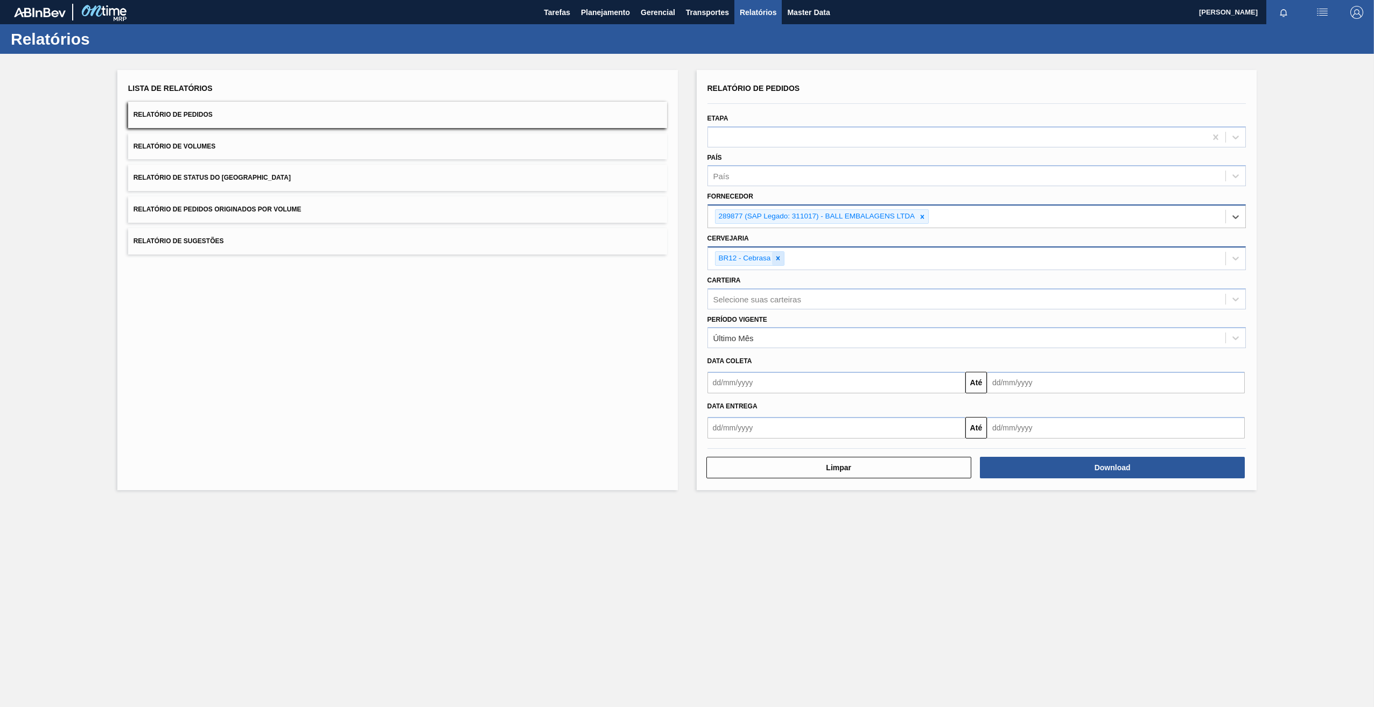
click at [779, 255] on icon at bounding box center [778, 259] width 8 height 8
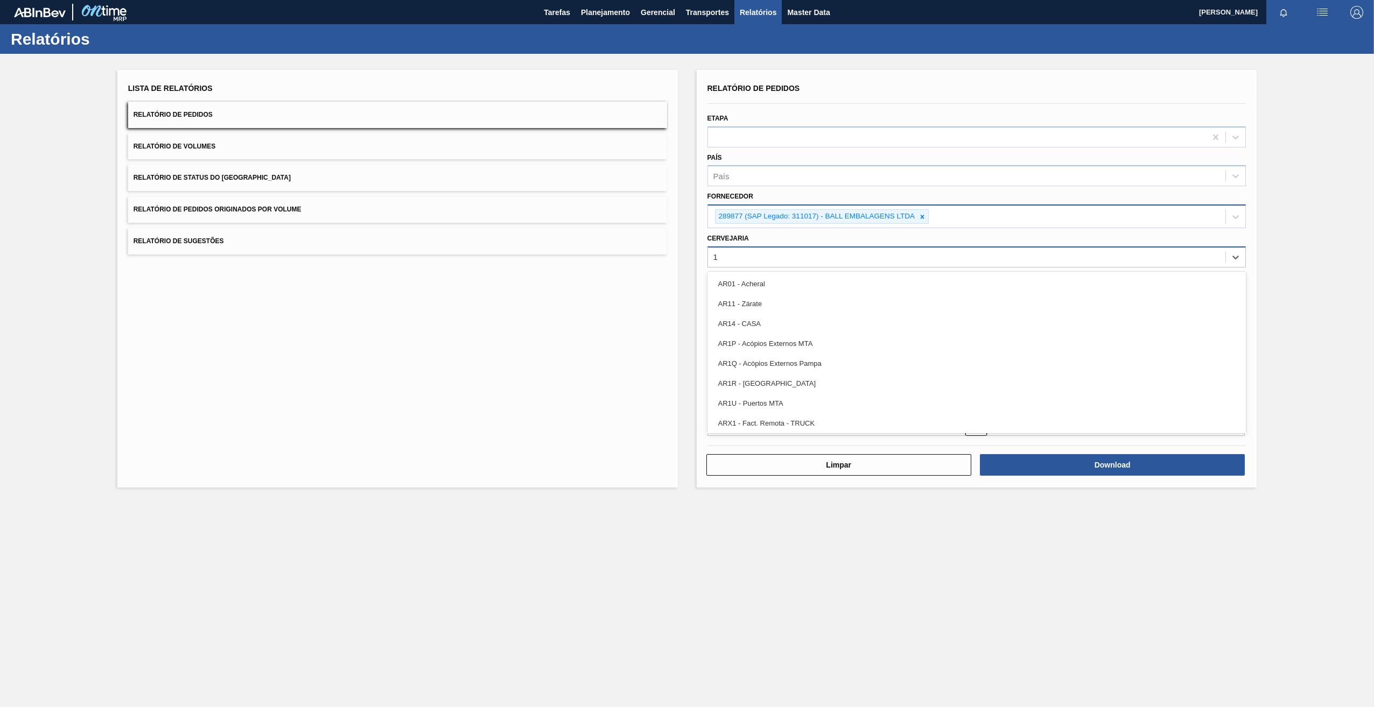
type input "17"
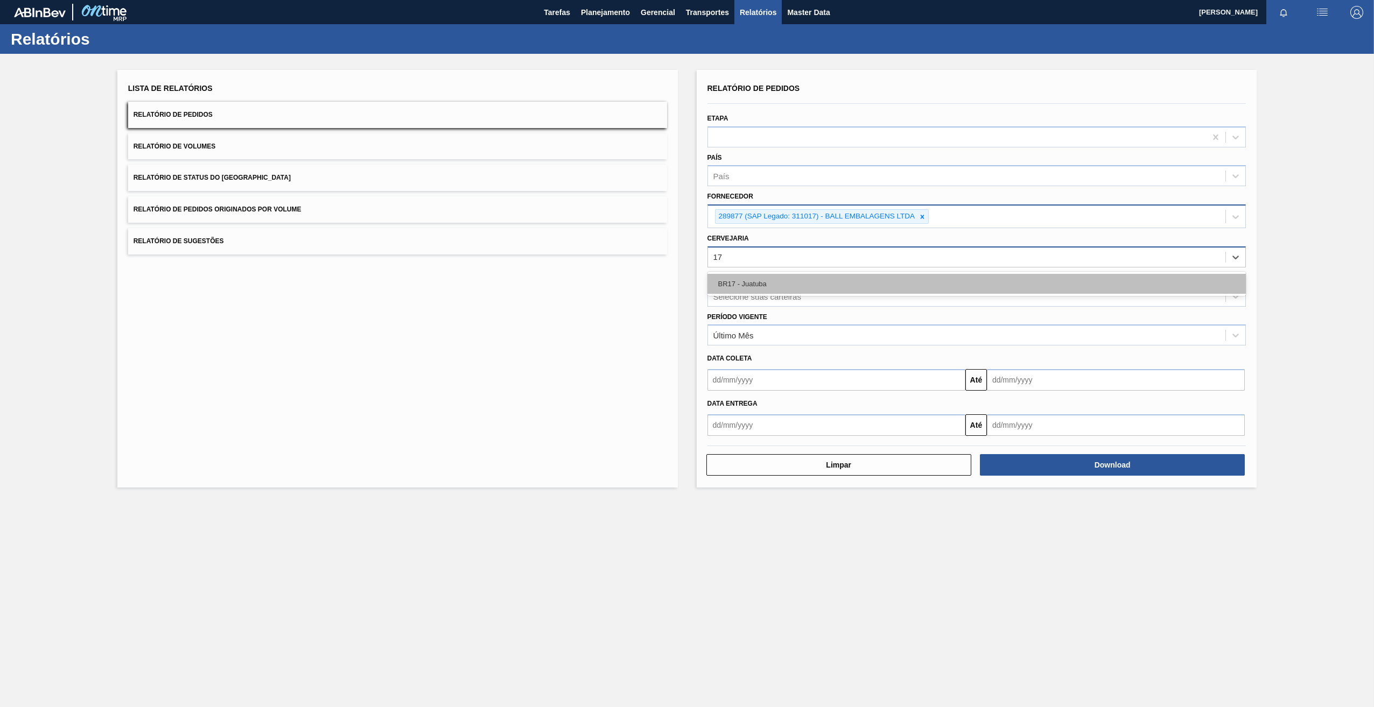
click at [775, 287] on div "BR17 - Juatuba" at bounding box center [976, 284] width 539 height 20
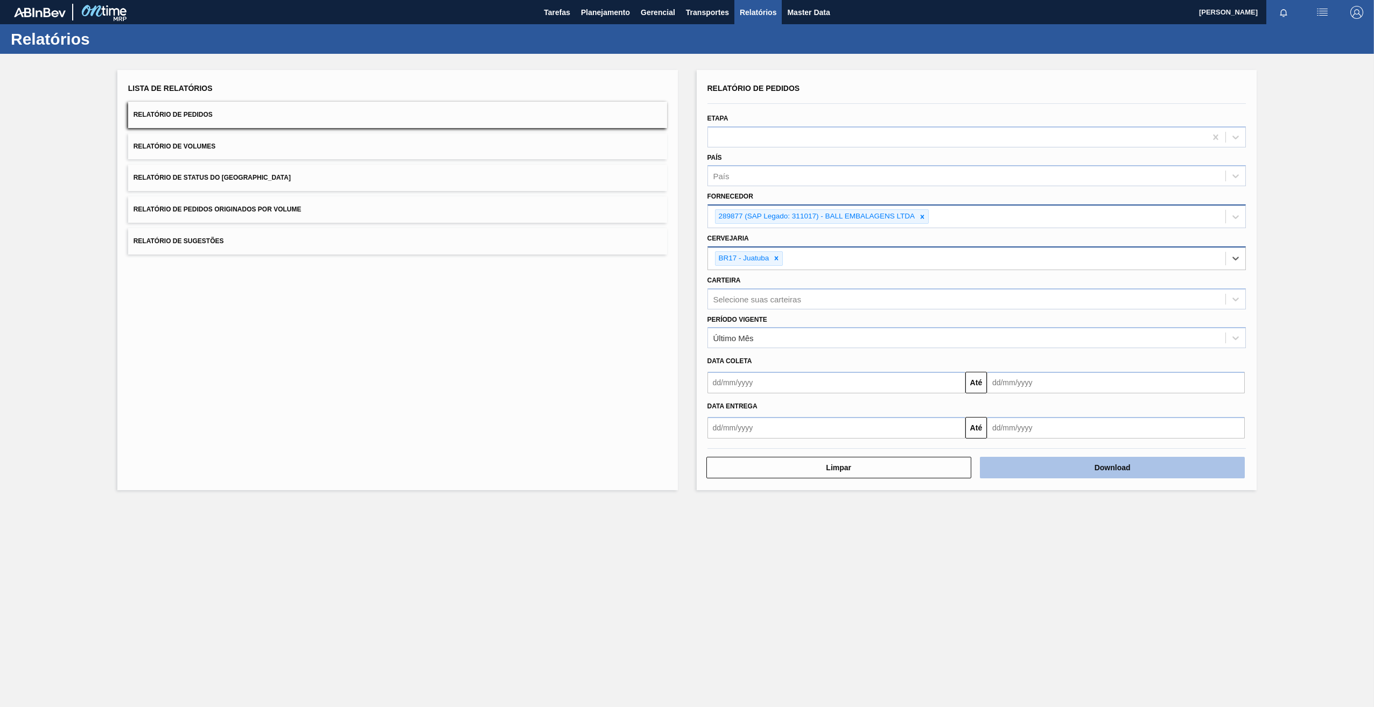
click at [1083, 474] on button "Download" at bounding box center [1112, 468] width 265 height 22
click at [925, 221] on div at bounding box center [922, 216] width 12 height 13
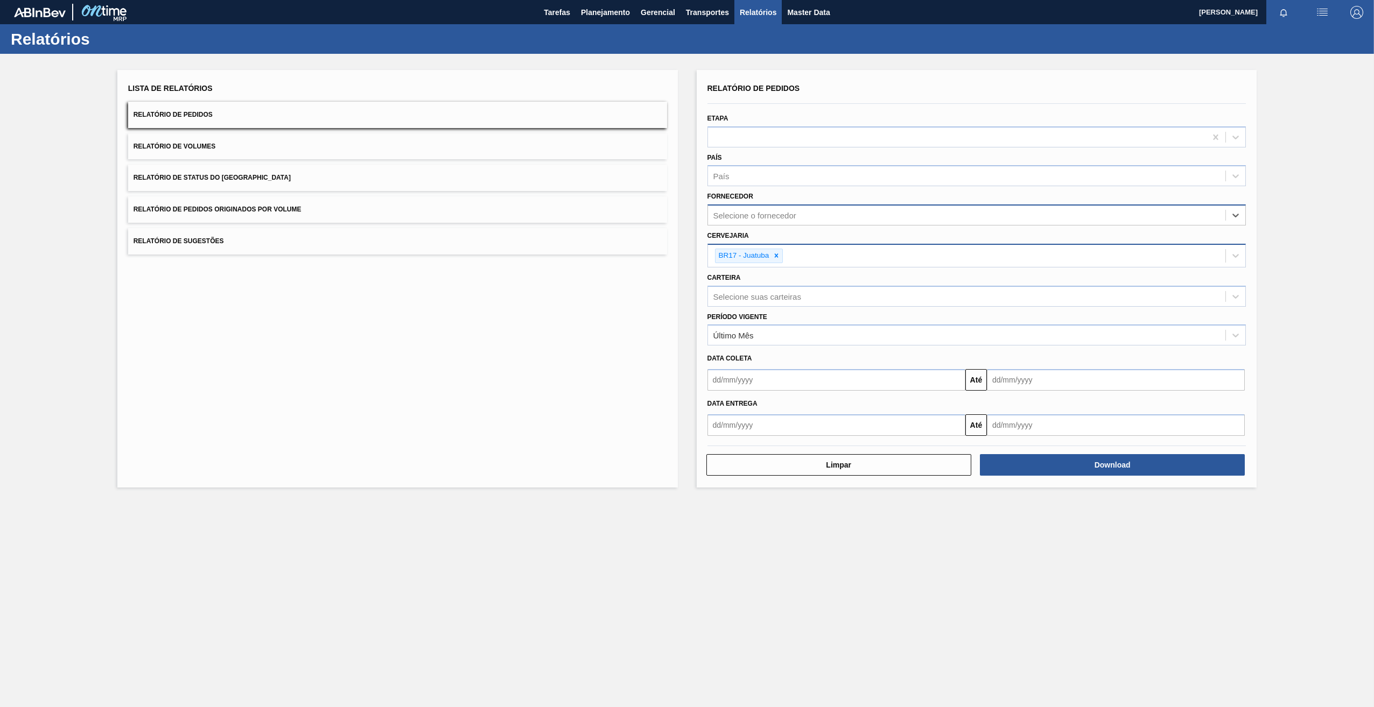
paste input "320622"
type input "320622"
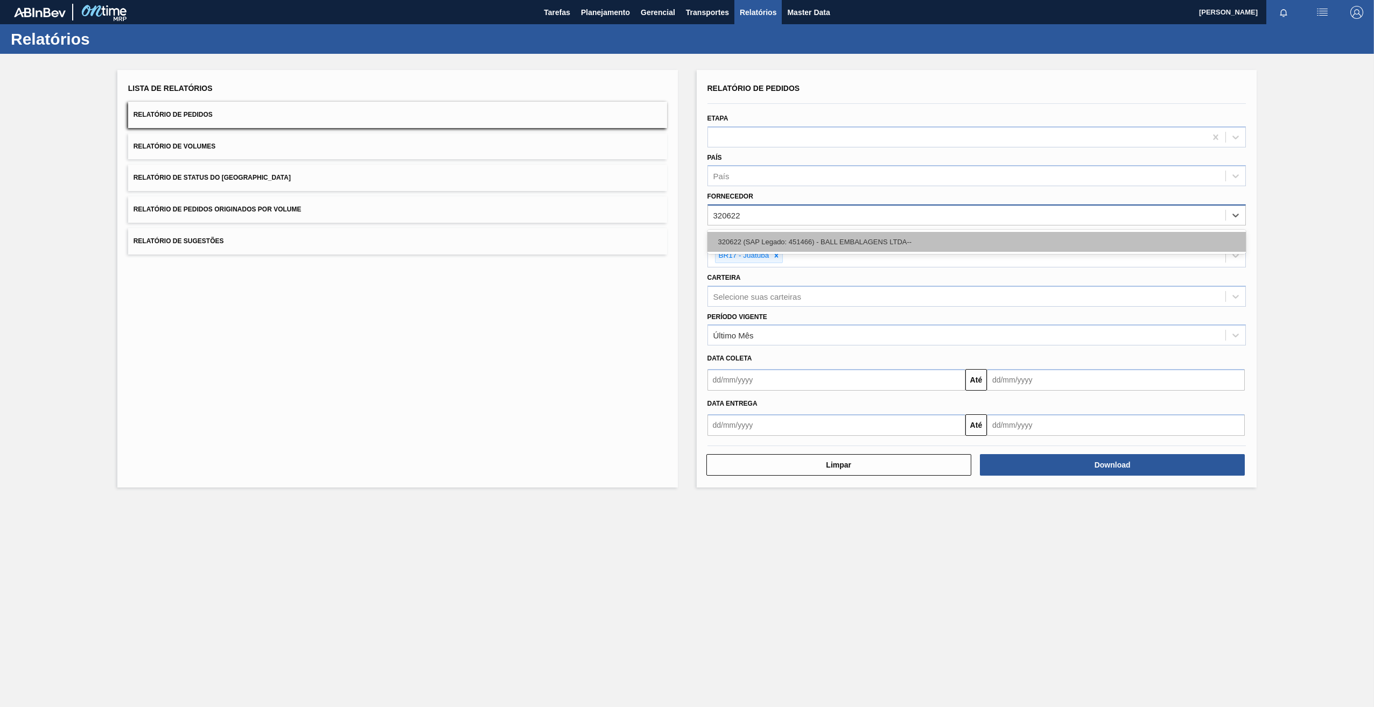
click at [785, 232] on div "320622 (SAP Legado: 451466) - BALL EMBALAGENS LTDA--" at bounding box center [976, 242] width 539 height 20
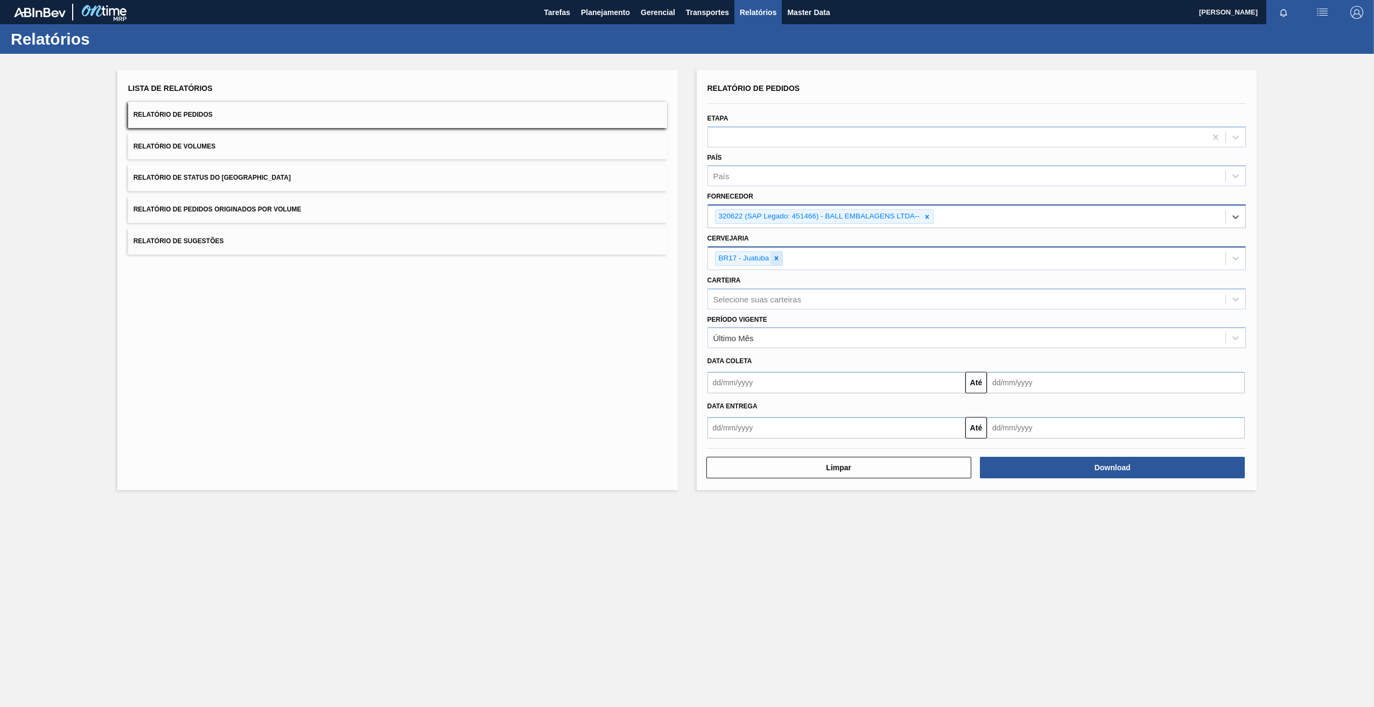
click at [774, 262] on icon at bounding box center [776, 259] width 8 height 8
click at [752, 259] on div "Selecione a cervejaria" at bounding box center [753, 256] width 80 height 9
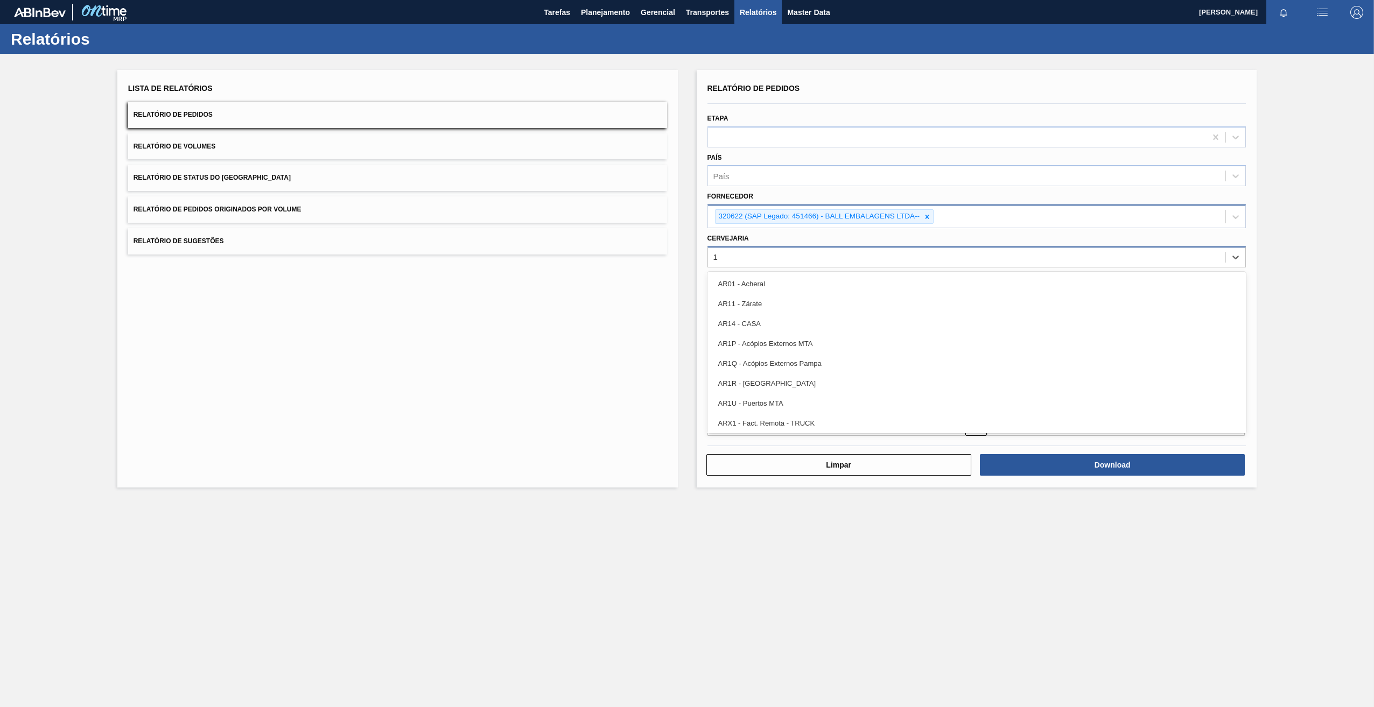
type input "18"
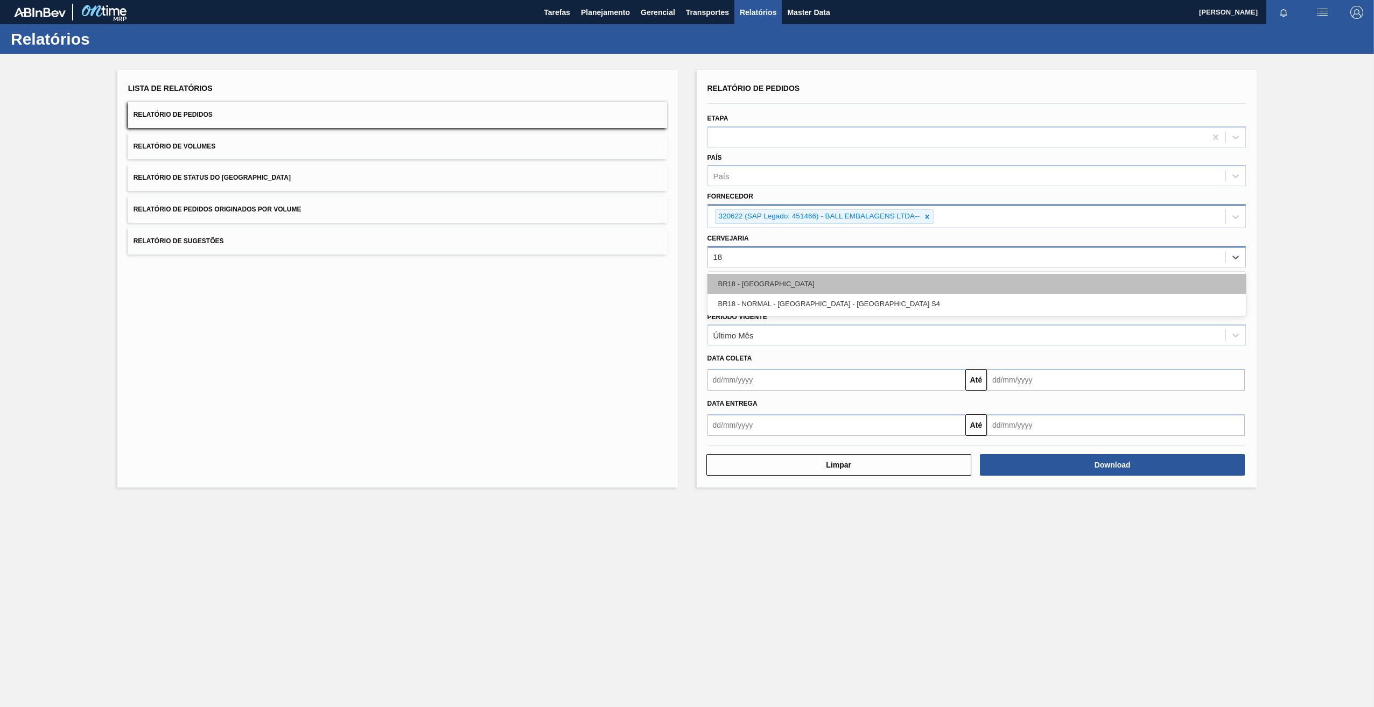
click at [765, 283] on div "BR18 - [GEOGRAPHIC_DATA]" at bounding box center [976, 284] width 539 height 20
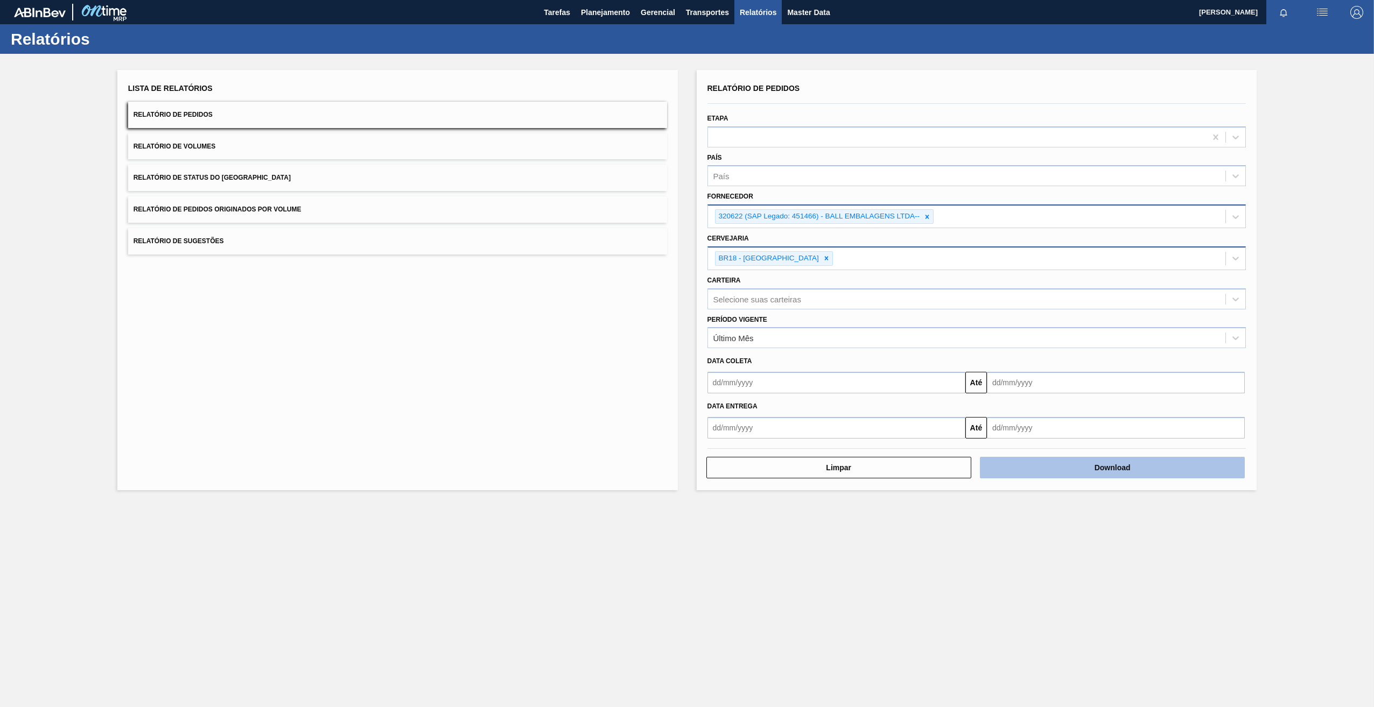
click at [1030, 467] on button "Download" at bounding box center [1112, 468] width 265 height 22
click at [929, 216] on icon at bounding box center [927, 217] width 8 height 8
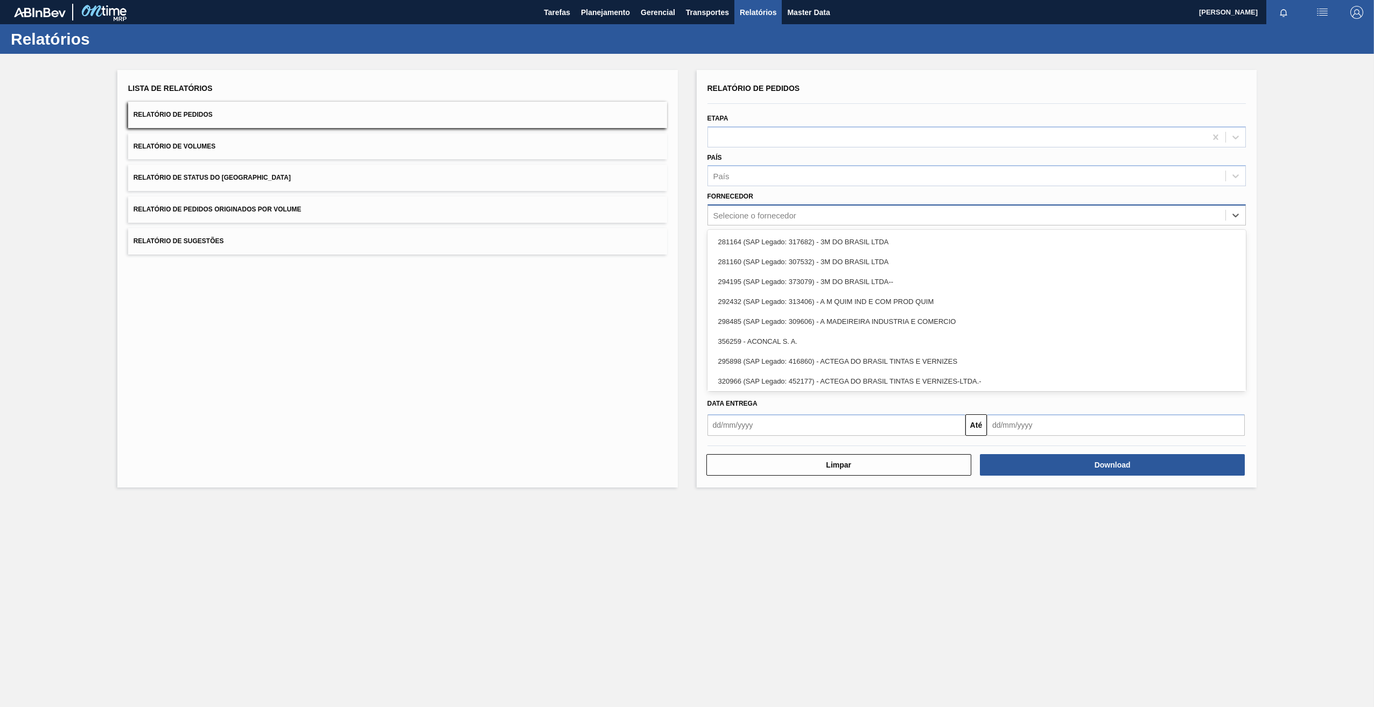
click at [929, 216] on div "Selecione o fornecedor" at bounding box center [967, 216] width 518 height 16
drag, startPoint x: 533, startPoint y: 382, endPoint x: 537, endPoint y: 377, distance: 6.5
click at [534, 379] on div "Lista de Relatórios Relatório de Pedidos Relatório de Volumes Relatório de Stat…" at bounding box center [397, 279] width 560 height 418
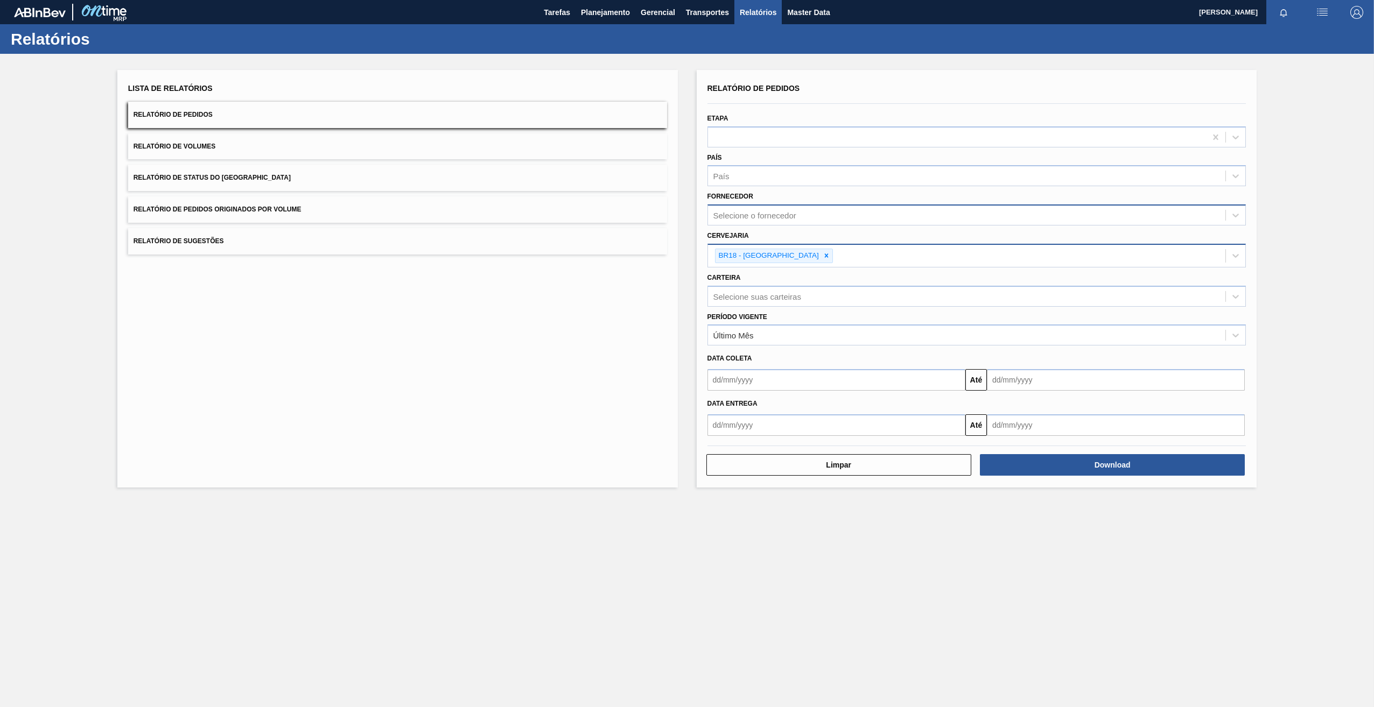
click at [745, 213] on div "Selecione o fornecedor" at bounding box center [754, 215] width 83 height 9
paste input "320622"
type input "320622"
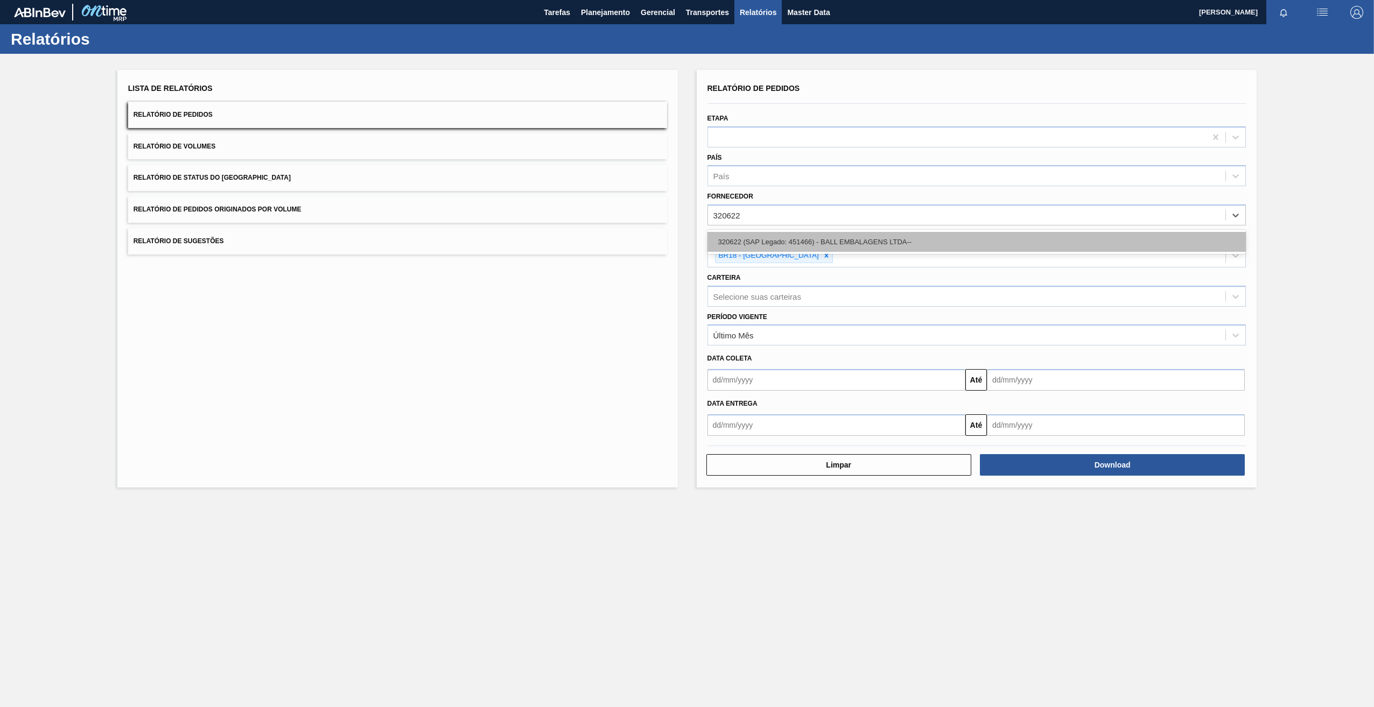
click at [777, 243] on div "320622 (SAP Legado: 451466) - BALL EMBALAGENS LTDA--" at bounding box center [976, 242] width 539 height 20
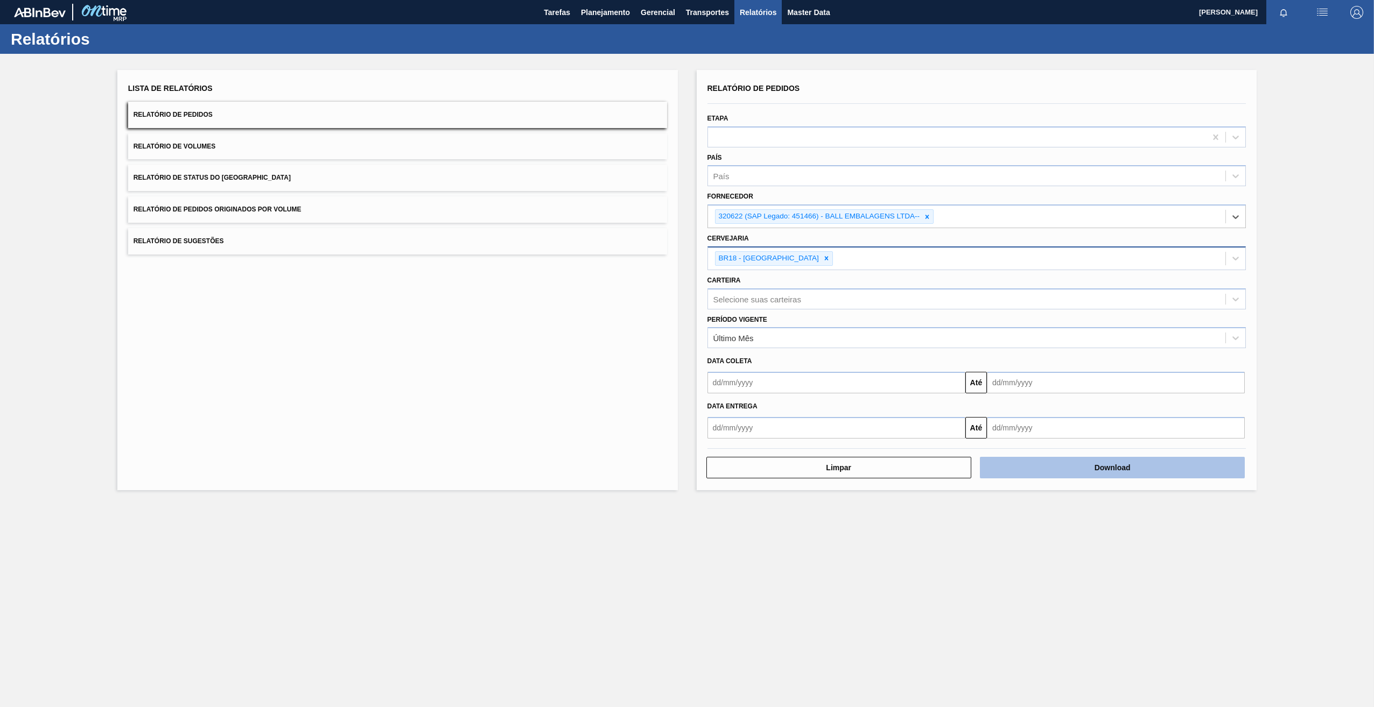
click at [1032, 469] on button "Download" at bounding box center [1112, 468] width 265 height 22
